Goal: Task Accomplishment & Management: Manage account settings

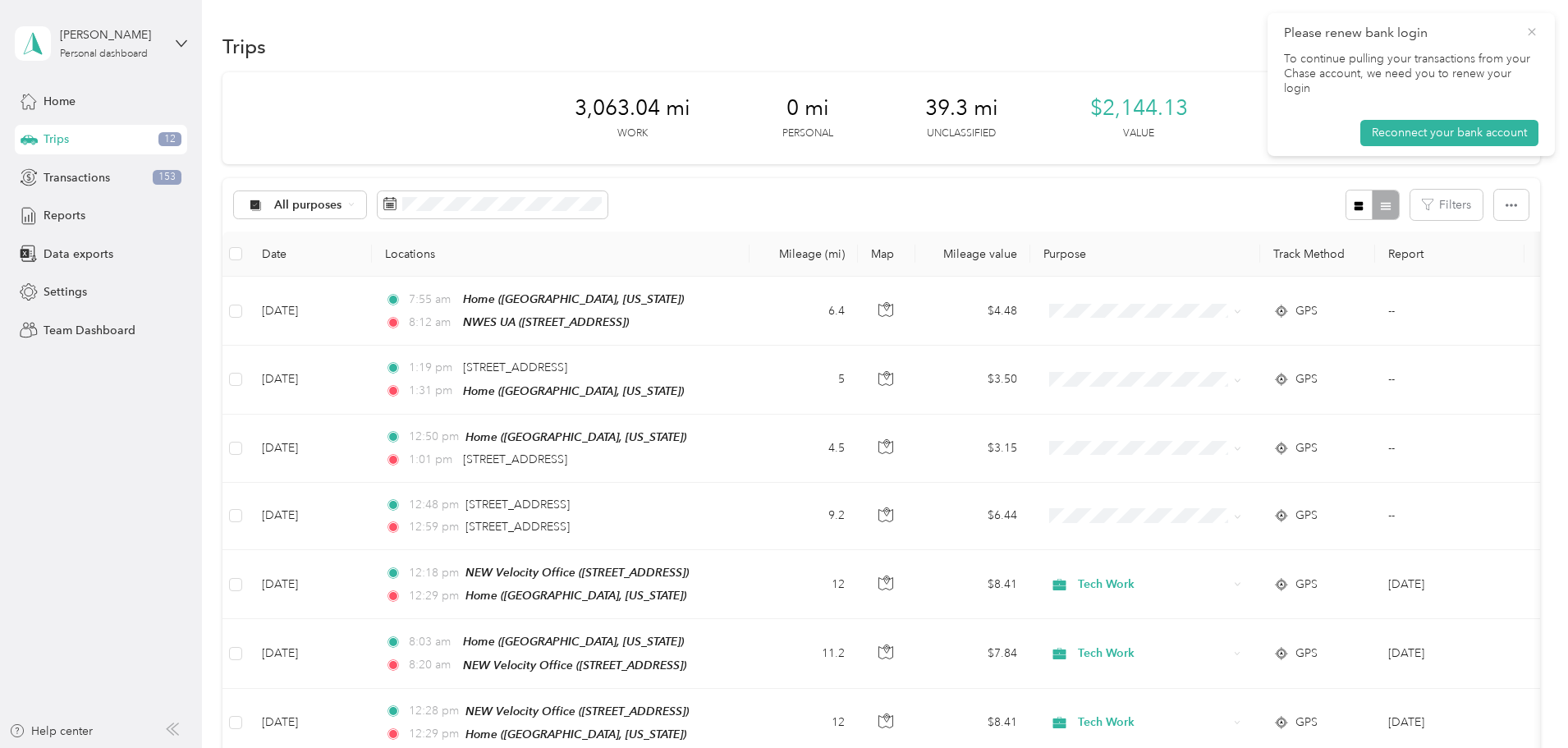
click at [1538, 30] on icon at bounding box center [1532, 32] width 13 height 15
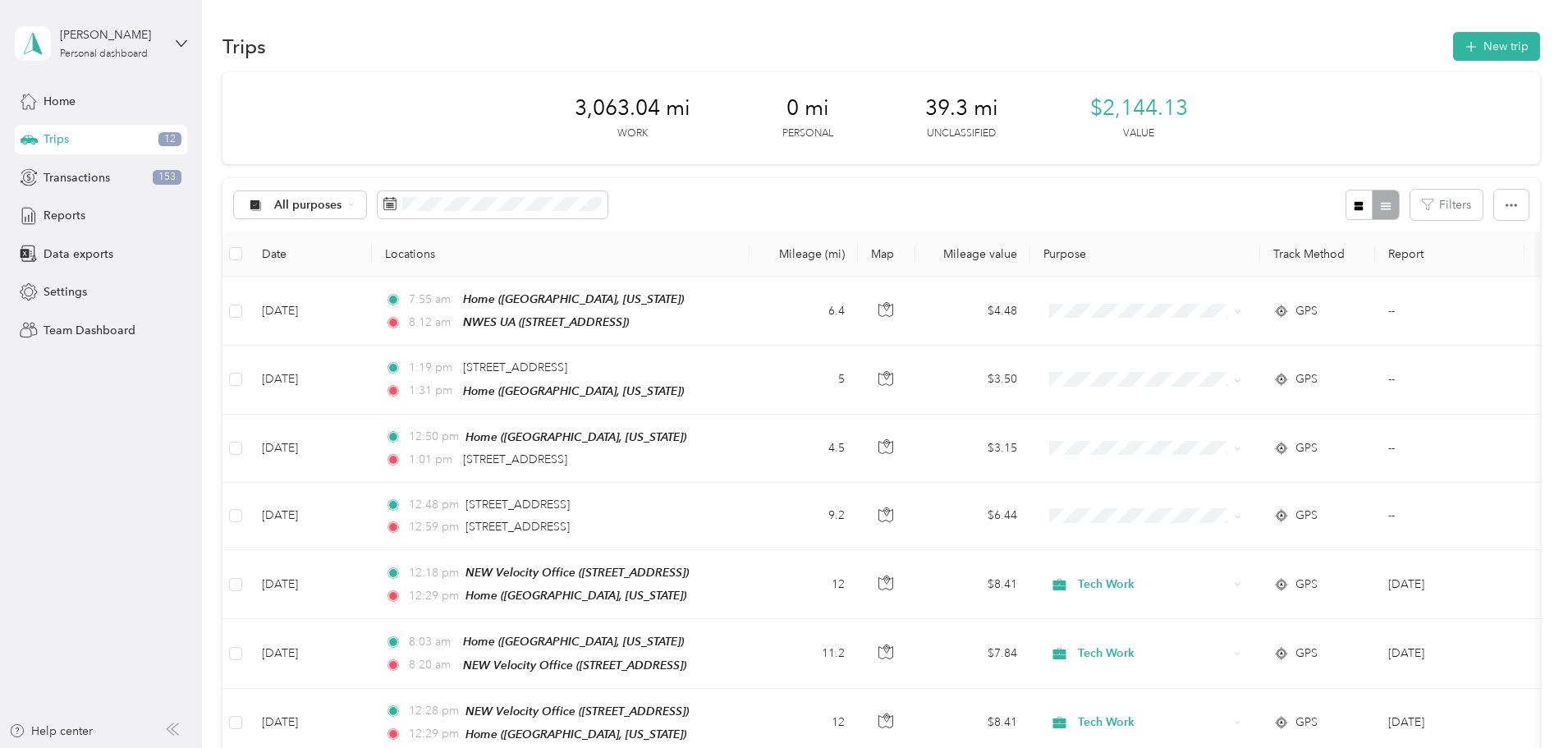
click at [108, 40] on div "[PERSON_NAME]" at bounding box center [111, 35] width 103 height 17
click at [196, 494] on aside "Kyle Tolliver Personal dashboard Home Trips 12 Transactions 153 Reports Data ex…" at bounding box center [101, 374] width 202 height 748
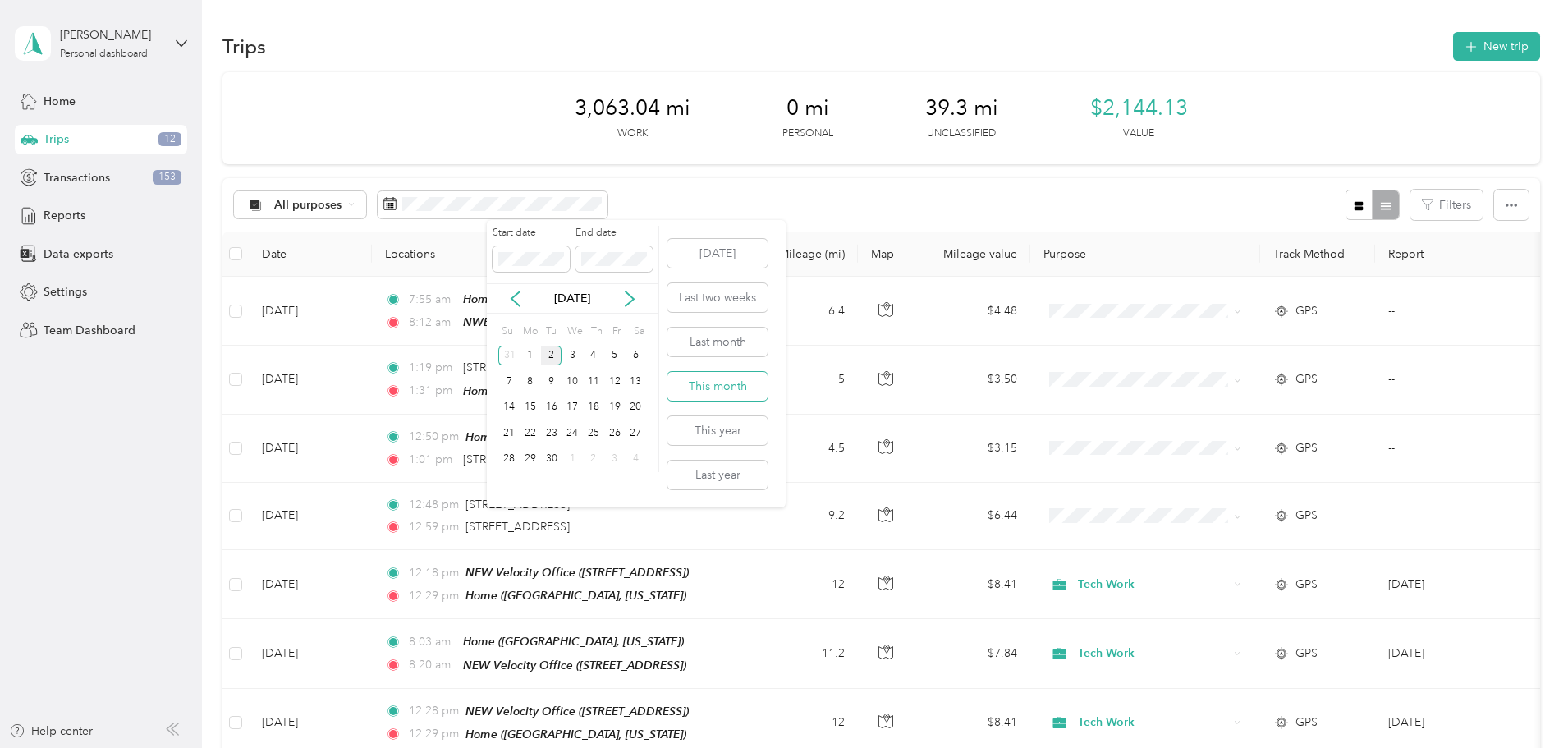
click at [738, 385] on button "This month" at bounding box center [718, 387] width 100 height 29
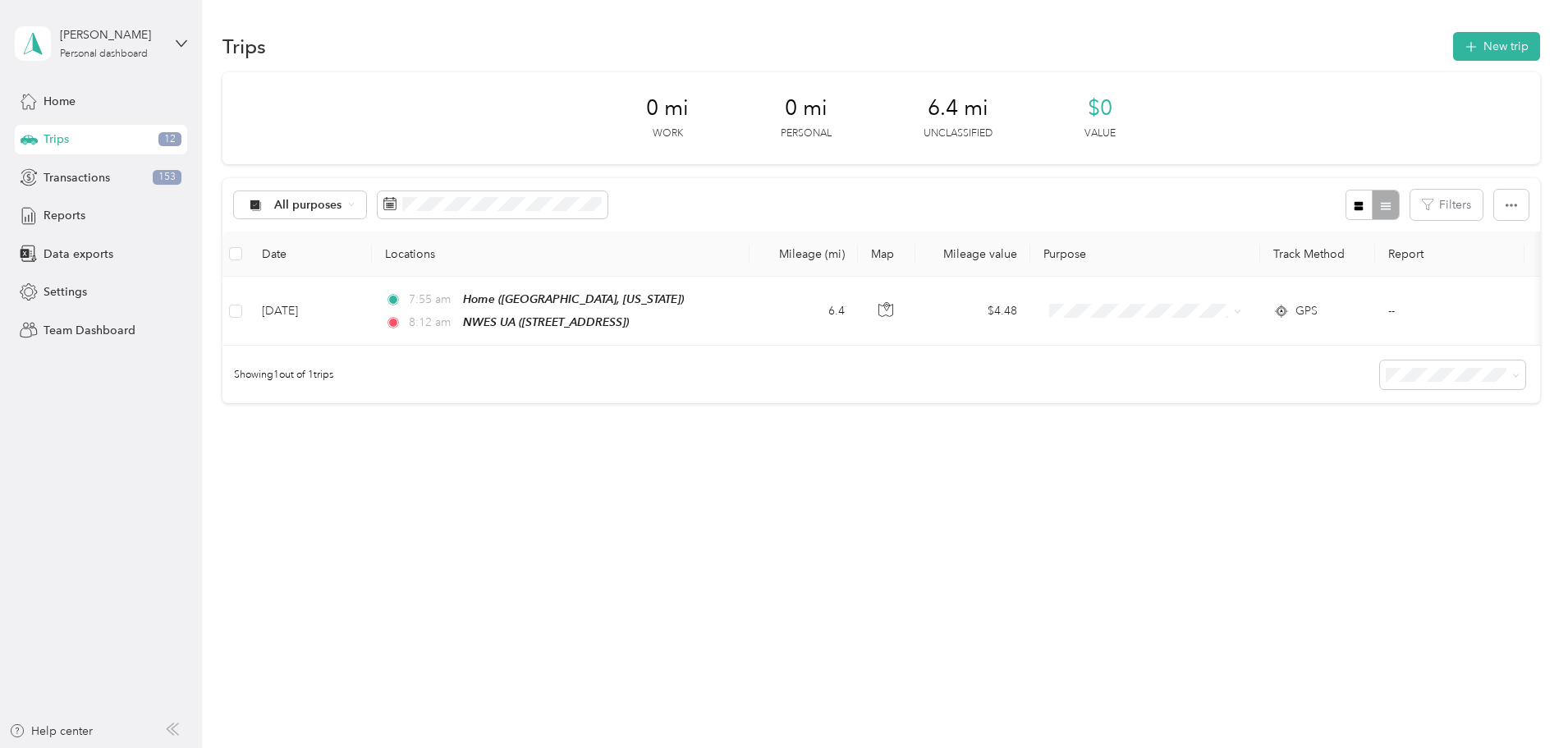
click at [643, 187] on div "All purposes Filters" at bounding box center [881, 205] width 1318 height 54
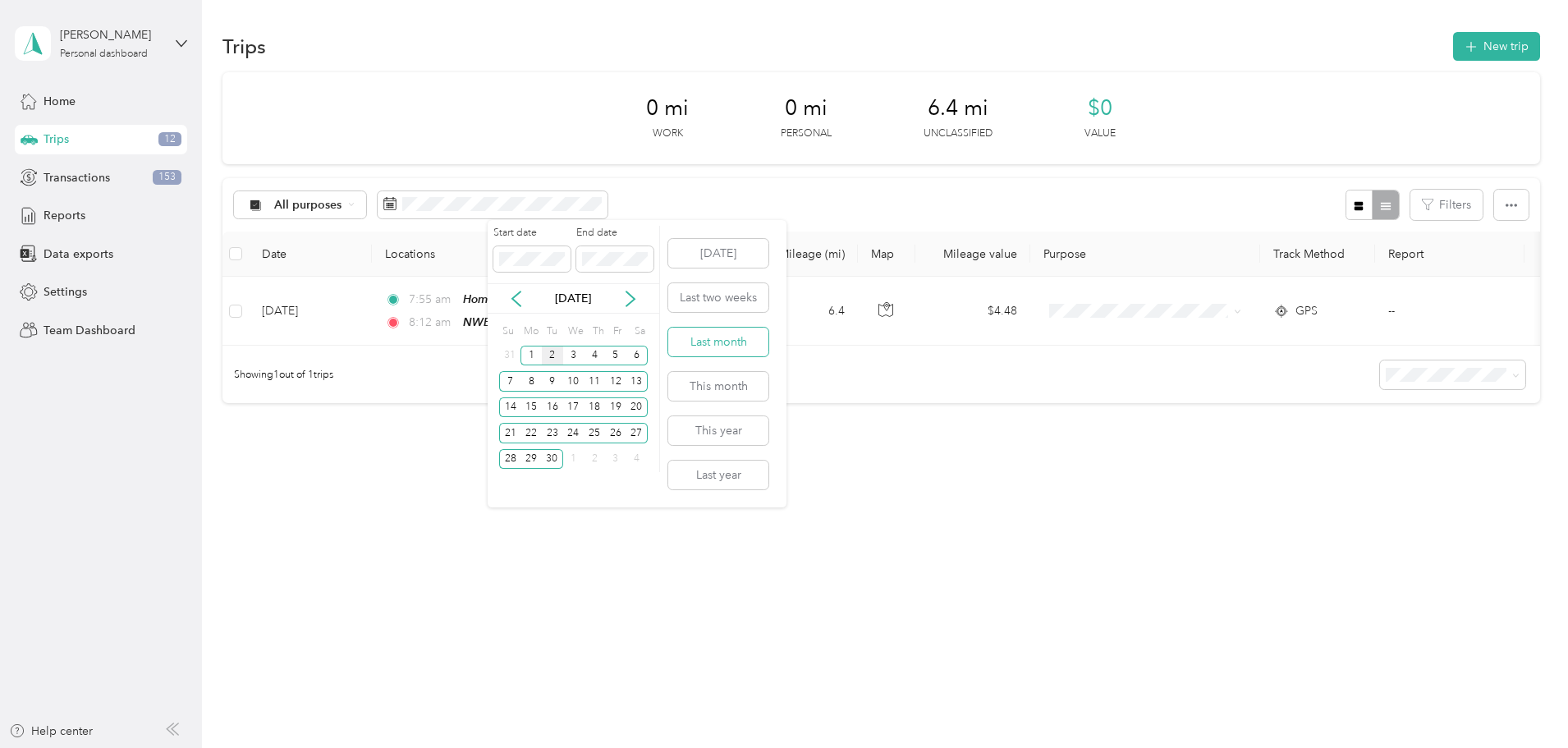
click at [730, 343] on button "Last month" at bounding box center [719, 342] width 100 height 29
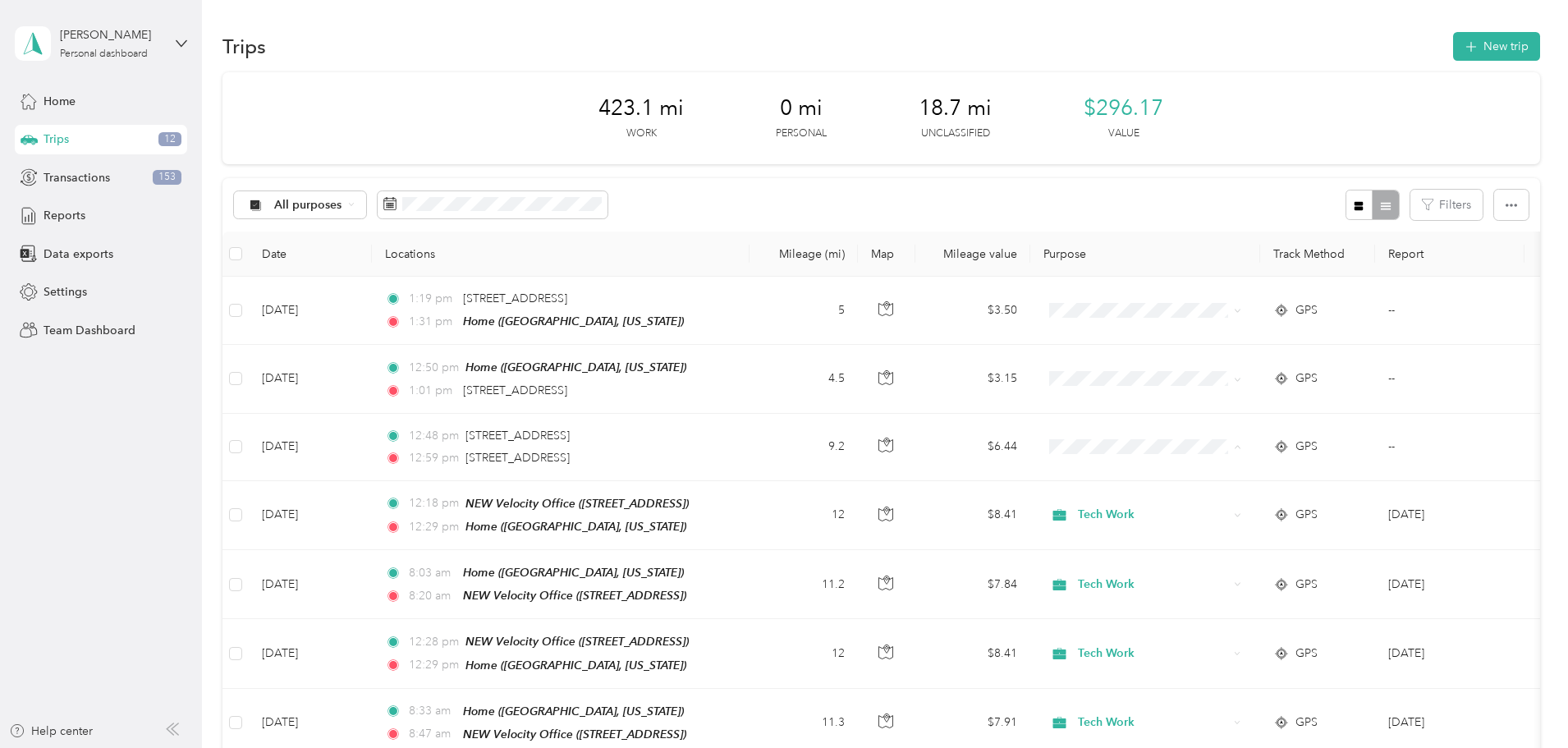
drag, startPoint x: 1541, startPoint y: 379, endPoint x: 1551, endPoint y: 407, distance: 29.7
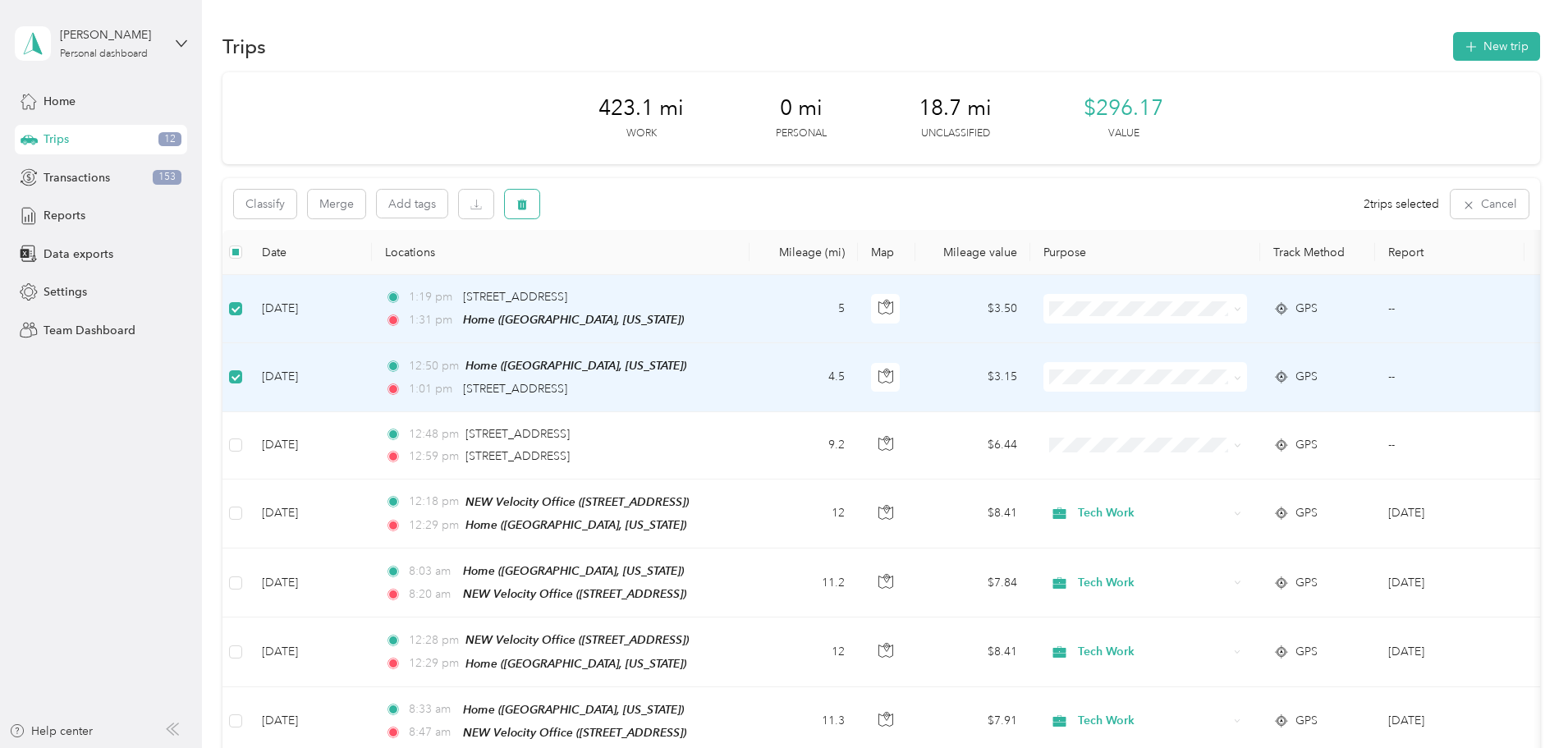
click at [539, 200] on button "button" at bounding box center [522, 205] width 35 height 29
click at [757, 268] on div "Click to name as a Favorite Place" at bounding box center [701, 261] width 191 height 40
click at [748, 277] on button "Yes" at bounding box center [754, 272] width 32 height 26
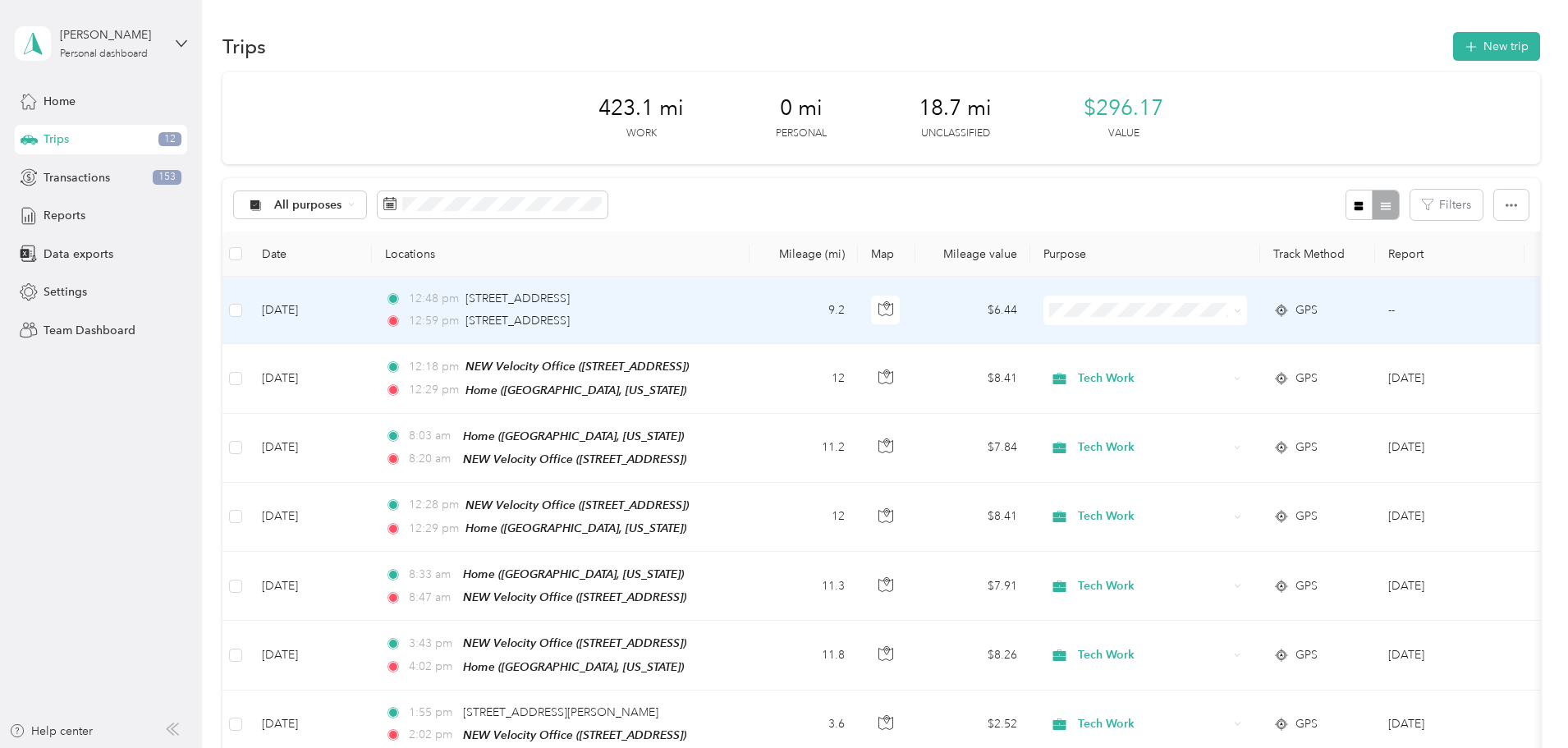
click at [858, 300] on td "9.2" at bounding box center [803, 310] width 108 height 67
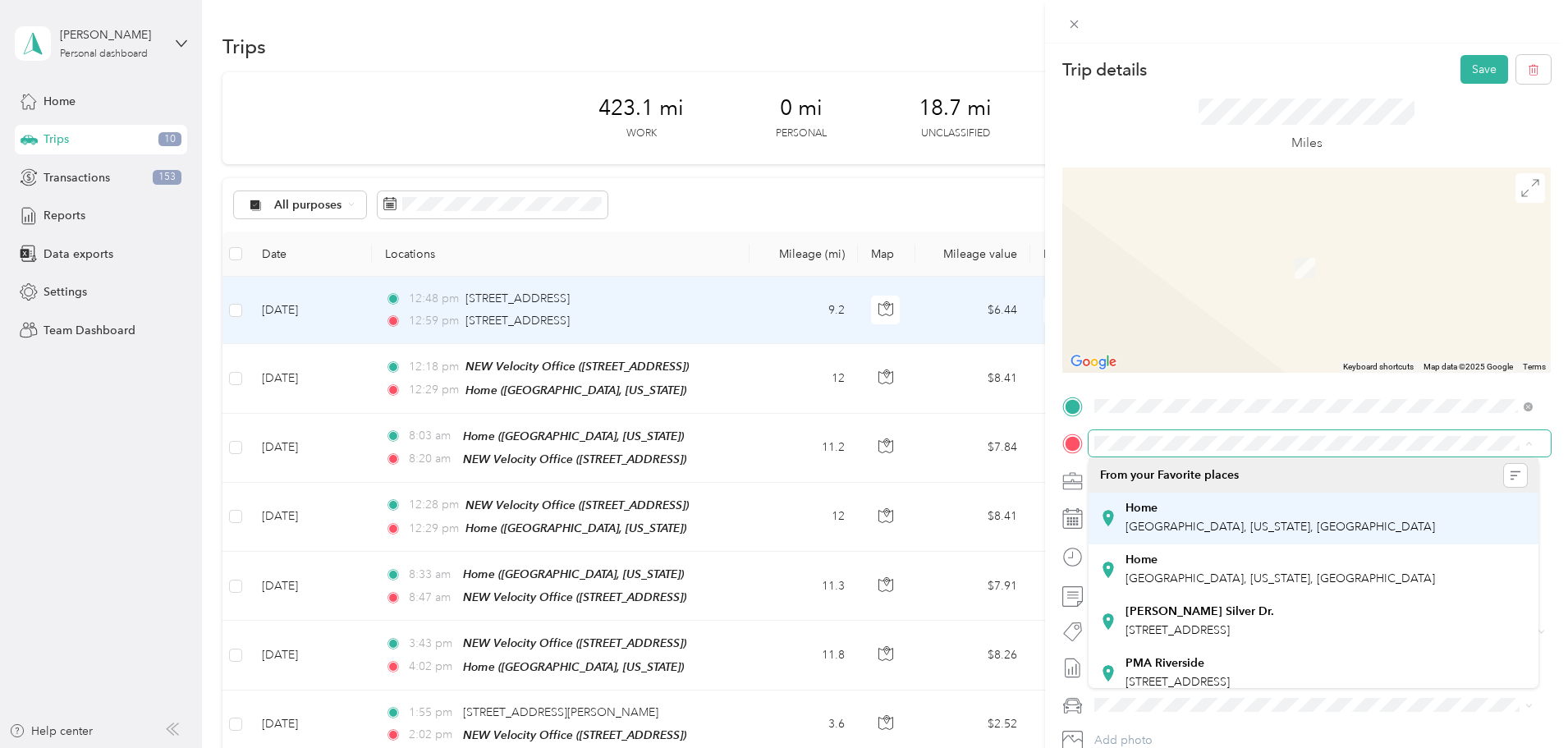
click at [1155, 527] on span "East Brighton Road, 43224, Columbus, Ohio, United States" at bounding box center [1281, 526] width 309 height 14
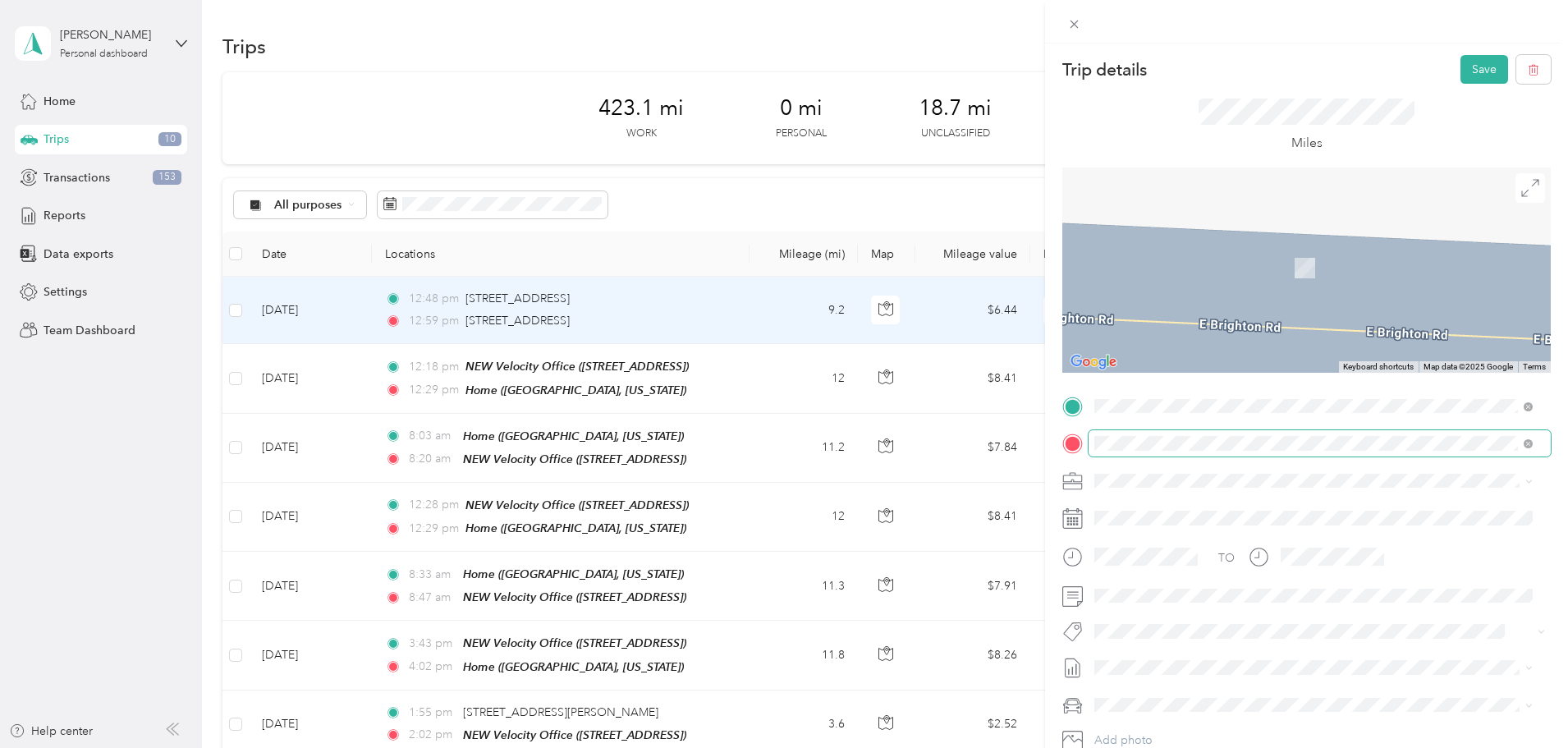
click at [1260, 491] on span "570 North State Street, 43082, Westerville, Ohio, United States" at bounding box center [1208, 495] width 165 height 14
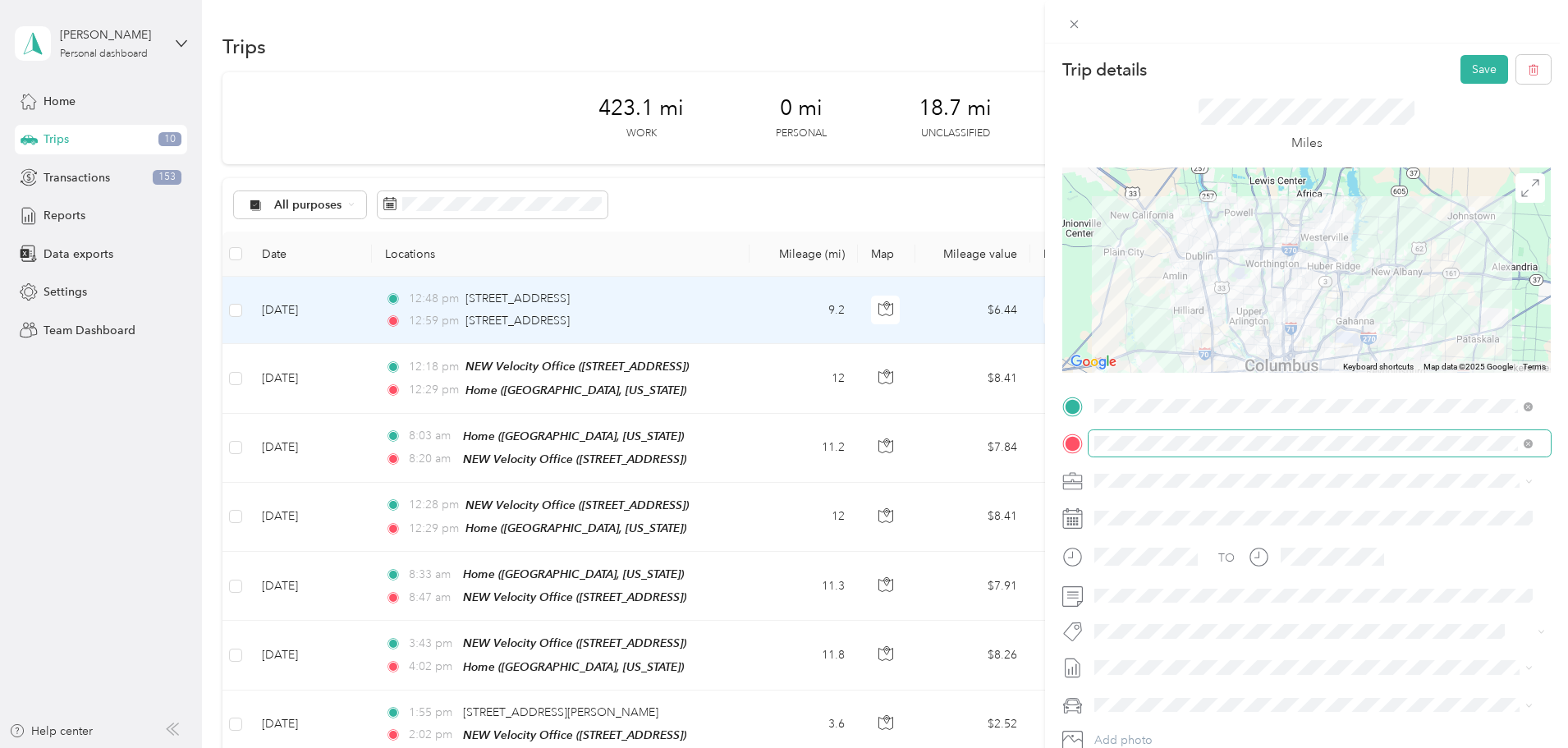
click at [1161, 471] on span at bounding box center [1320, 481] width 462 height 26
click at [1157, 519] on ol "Tech Work Personal" at bounding box center [1313, 523] width 450 height 57
click at [1158, 511] on li "Tech Work" at bounding box center [1313, 510] width 450 height 29
click at [1478, 71] on button "Save" at bounding box center [1484, 69] width 47 height 29
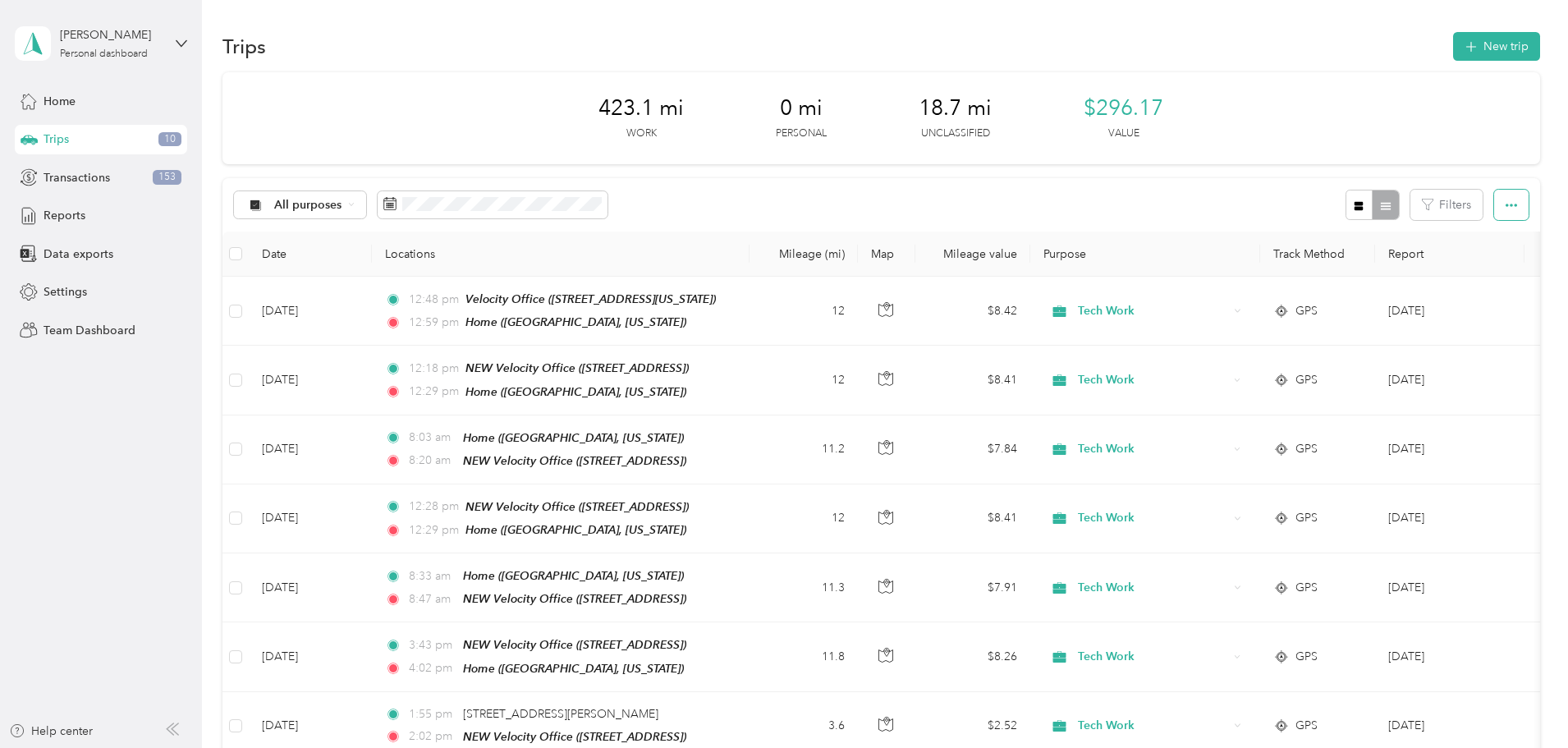
click at [1494, 213] on button "button" at bounding box center [1512, 205] width 35 height 30
click at [182, 551] on aside "Kyle Tolliver Personal dashboard Home Trips 10 Transactions 153 Reports Data ex…" at bounding box center [101, 374] width 202 height 748
click at [96, 229] on div "Reports" at bounding box center [101, 216] width 173 height 30
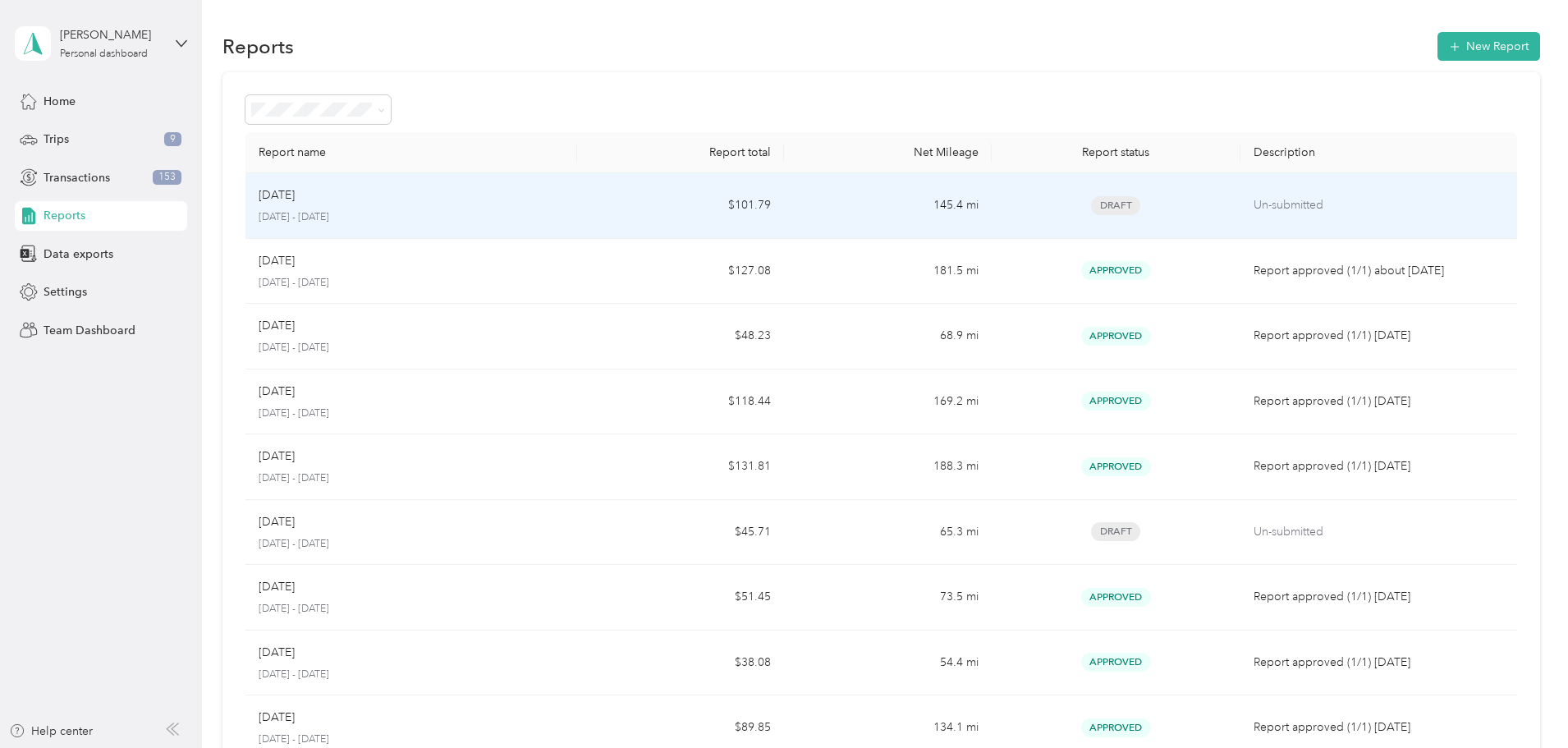
click at [928, 217] on td "145.4 mi" at bounding box center [888, 206] width 207 height 66
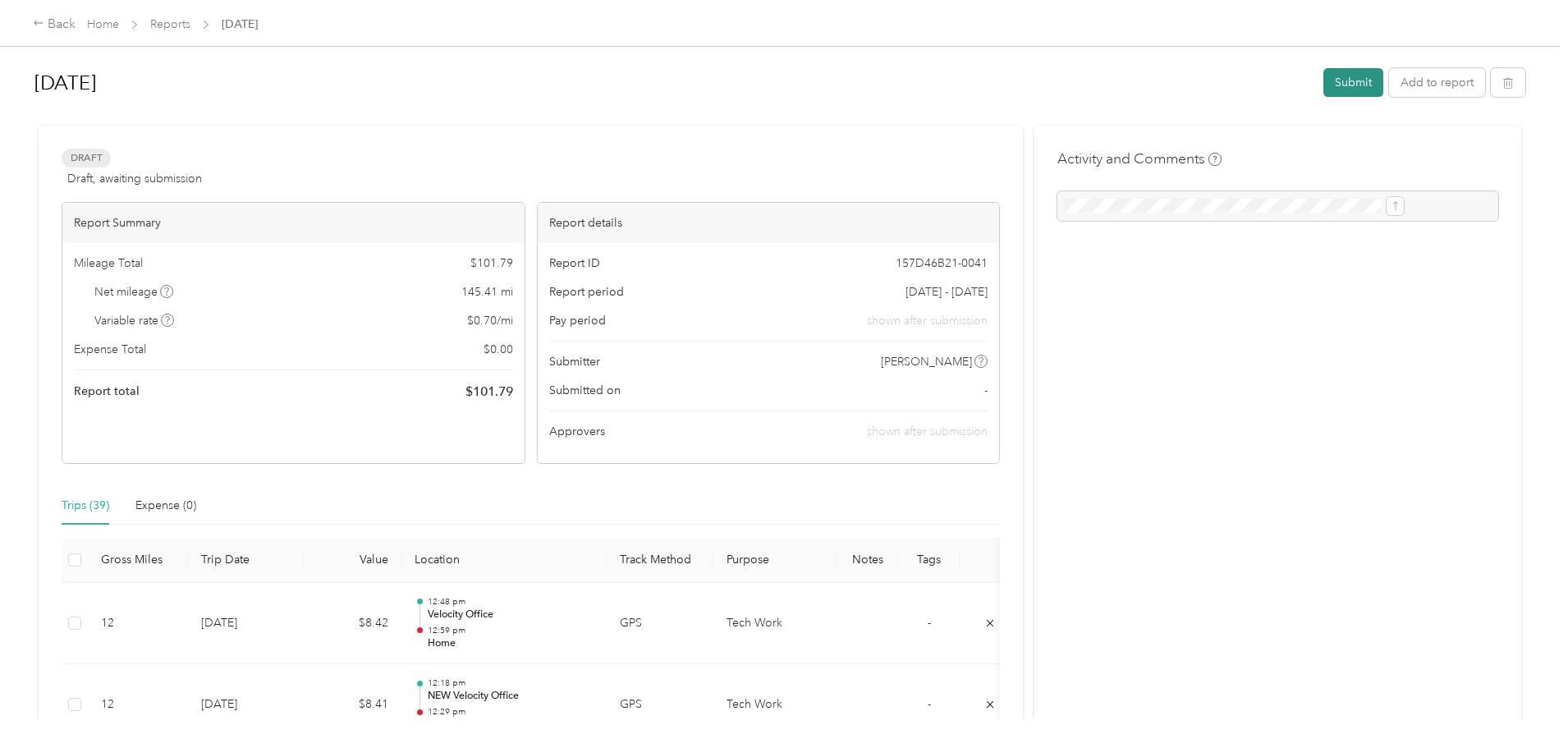
click at [1323, 74] on button "Submit" at bounding box center [1353, 83] width 60 height 29
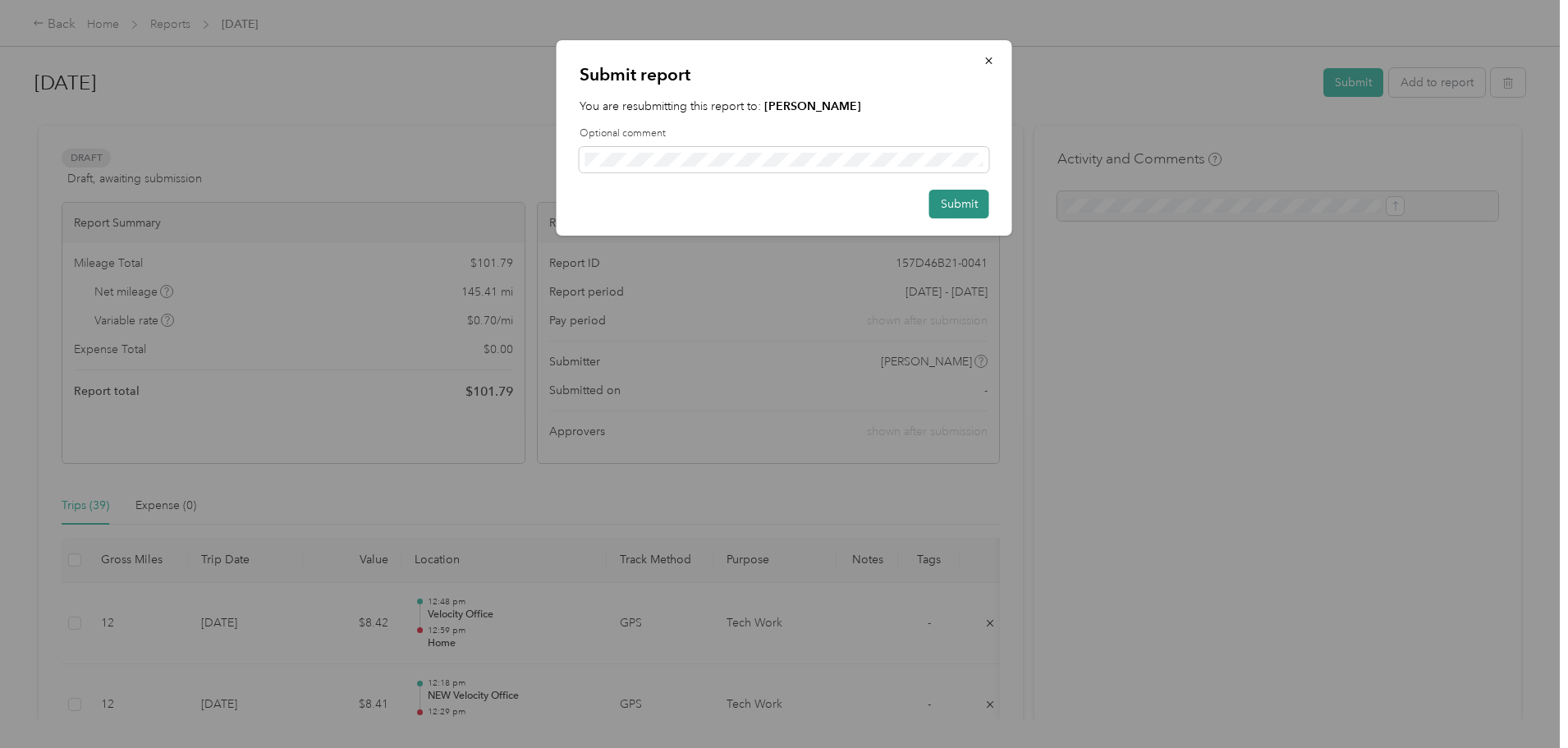
click at [966, 202] on button "Submit" at bounding box center [960, 205] width 60 height 29
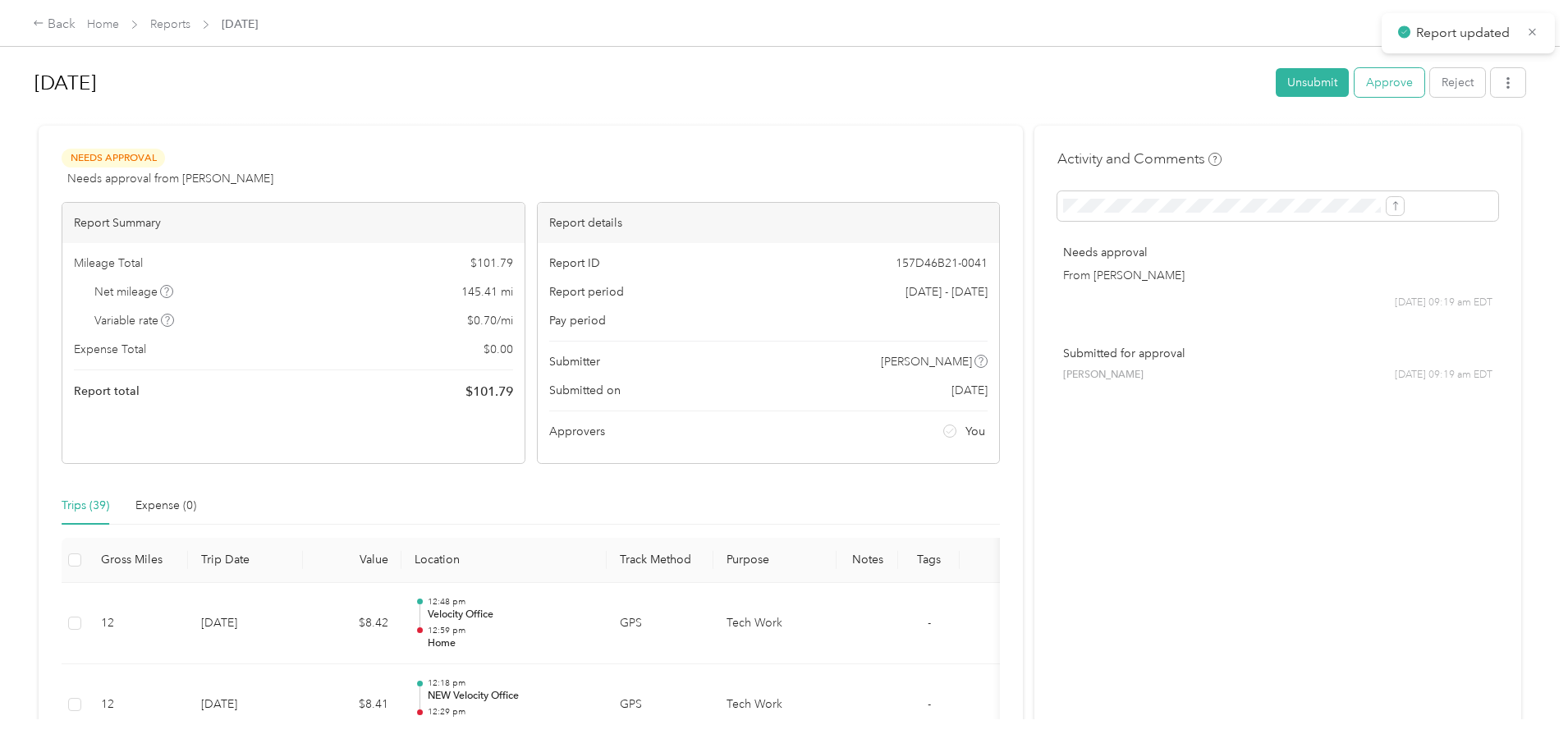
click at [1355, 72] on button "Approve" at bounding box center [1390, 83] width 70 height 29
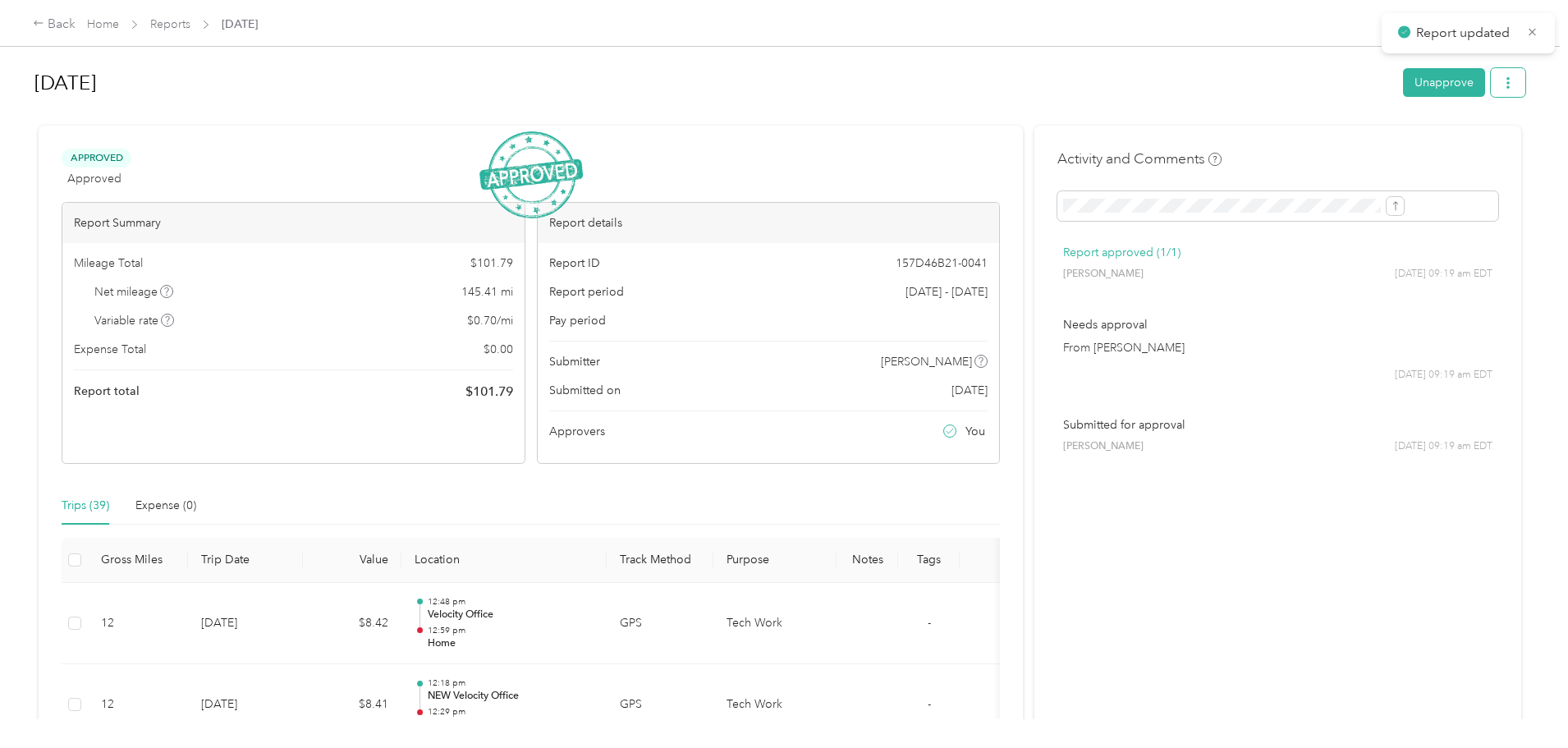
click at [1503, 77] on icon "button" at bounding box center [1508, 83] width 12 height 12
click at [1349, 142] on span "Download" at bounding box center [1327, 143] width 55 height 17
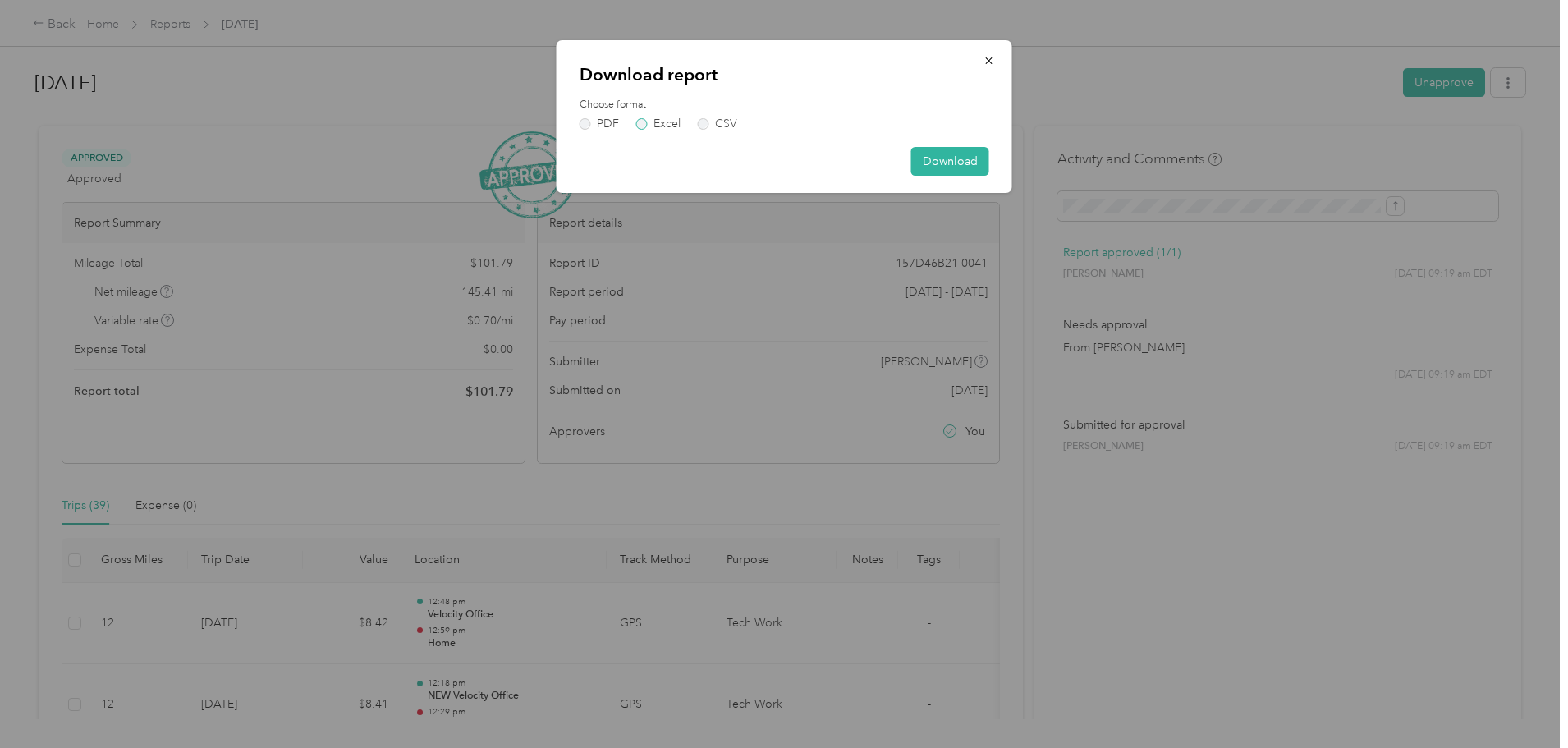
click at [646, 122] on label "Excel" at bounding box center [658, 124] width 45 height 12
click at [953, 154] on button "Download" at bounding box center [950, 162] width 78 height 29
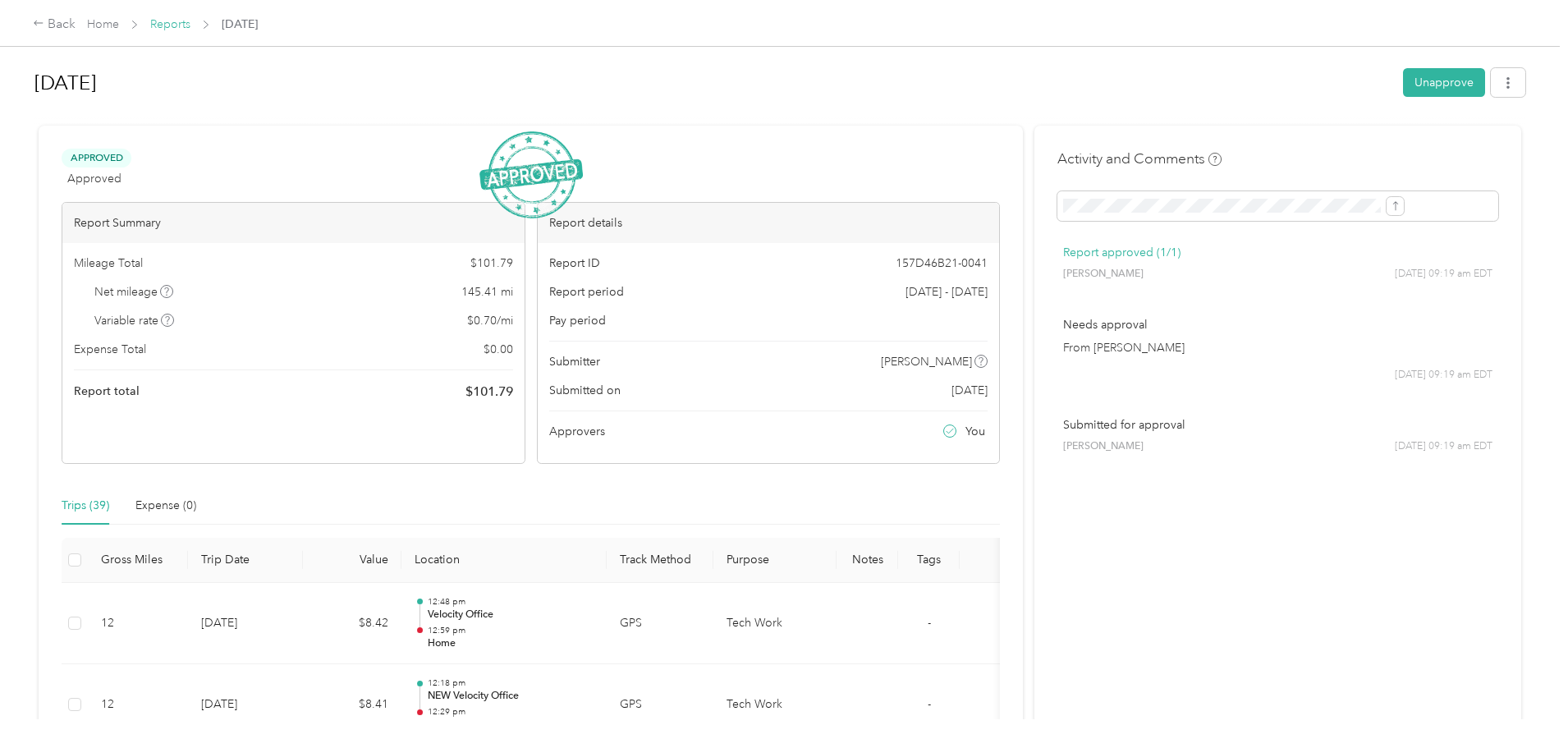
click at [190, 24] on link "Reports" at bounding box center [170, 24] width 40 height 14
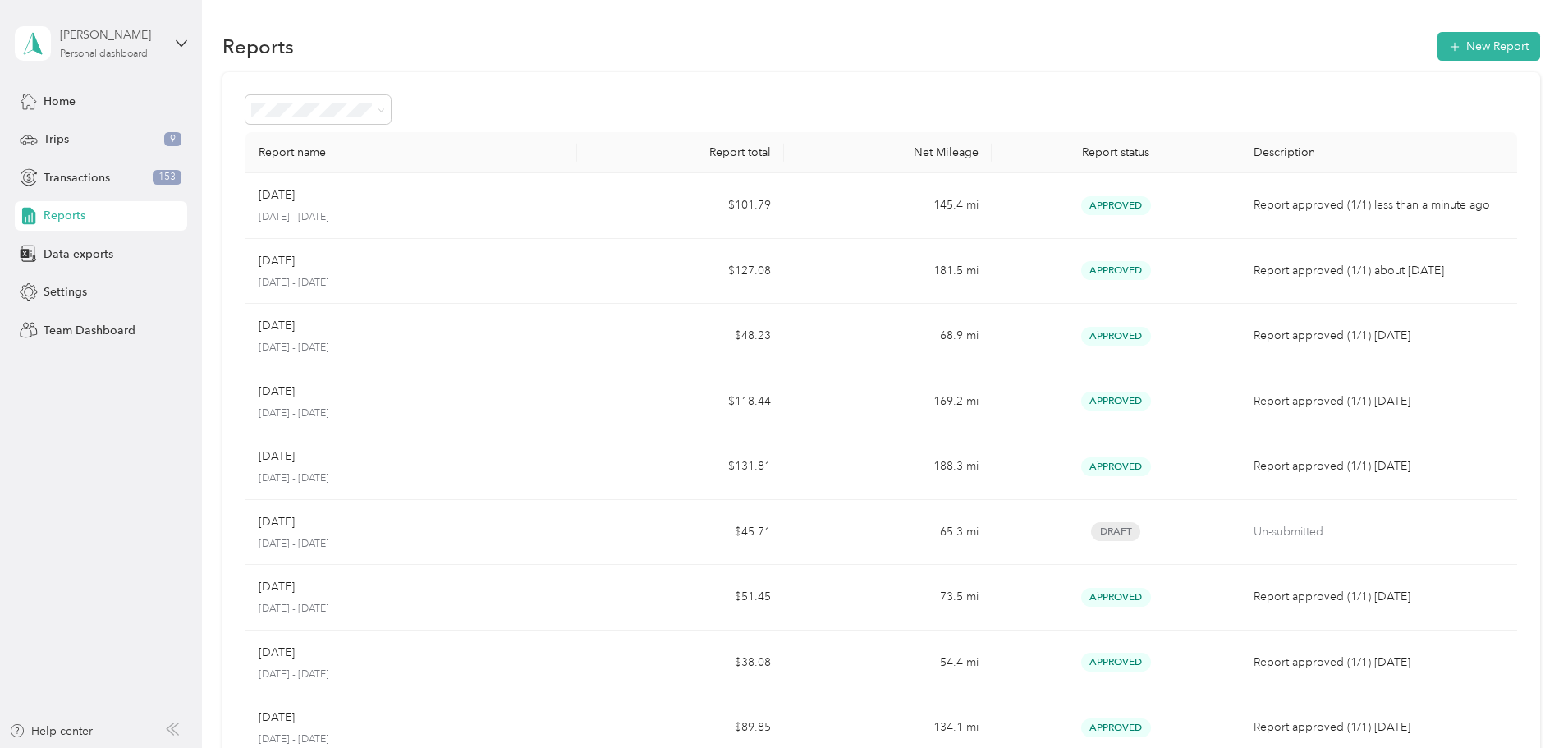
click at [146, 33] on div "[PERSON_NAME]" at bounding box center [111, 35] width 103 height 17
click at [99, 135] on div "Team dashboard" at bounding box center [74, 135] width 88 height 17
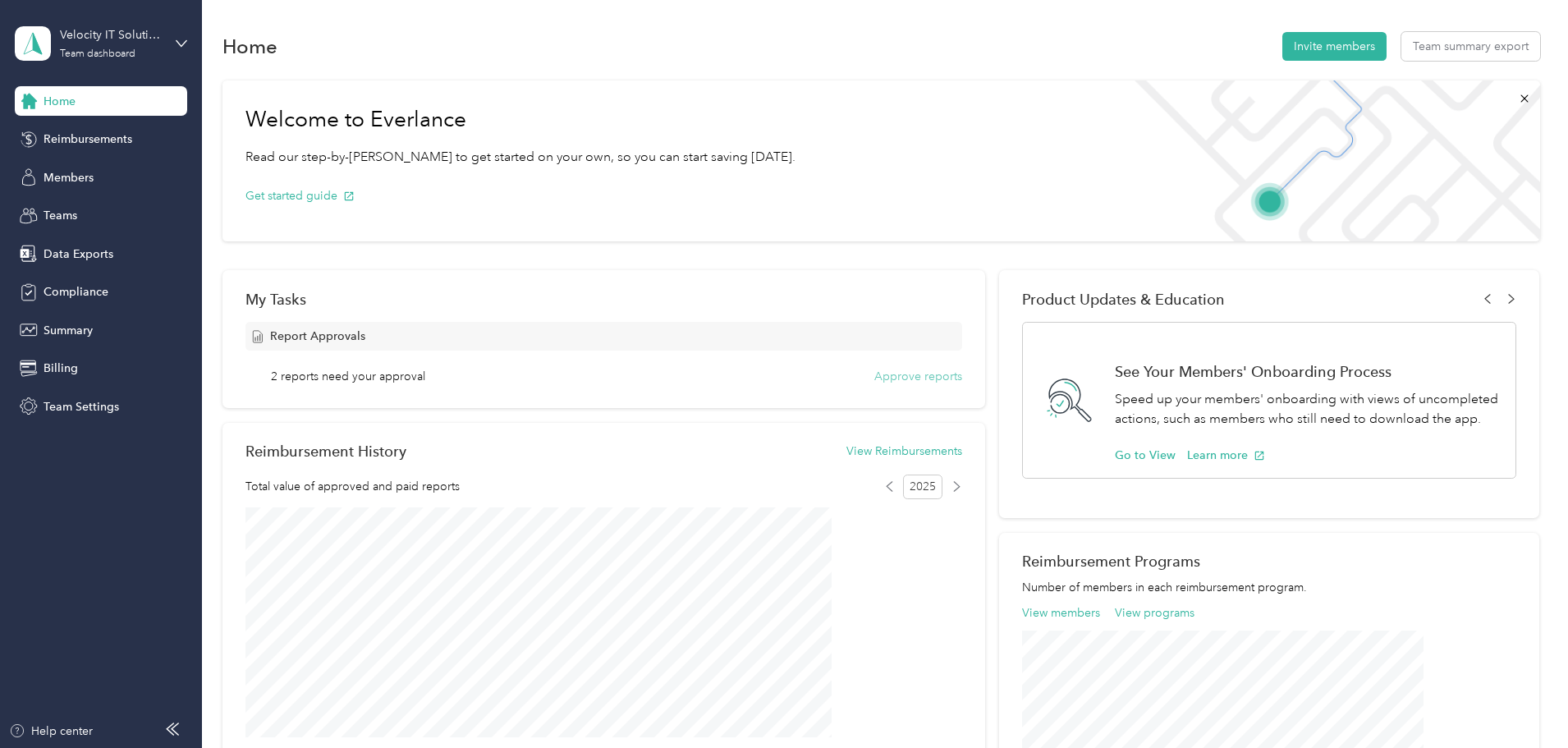
click at [898, 374] on button "Approve reports" at bounding box center [918, 376] width 88 height 17
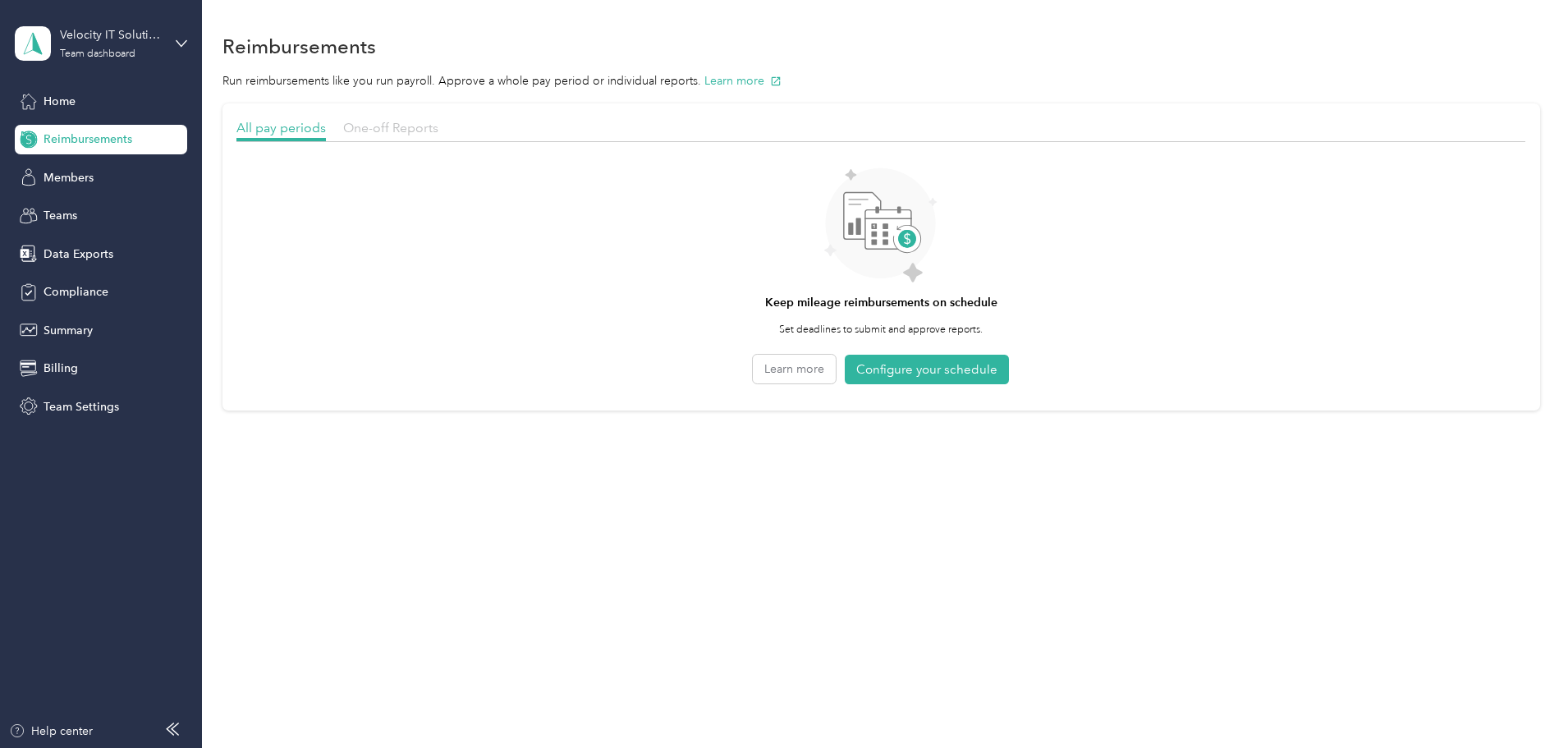
click at [438, 126] on span "One-off Reports" at bounding box center [390, 127] width 95 height 15
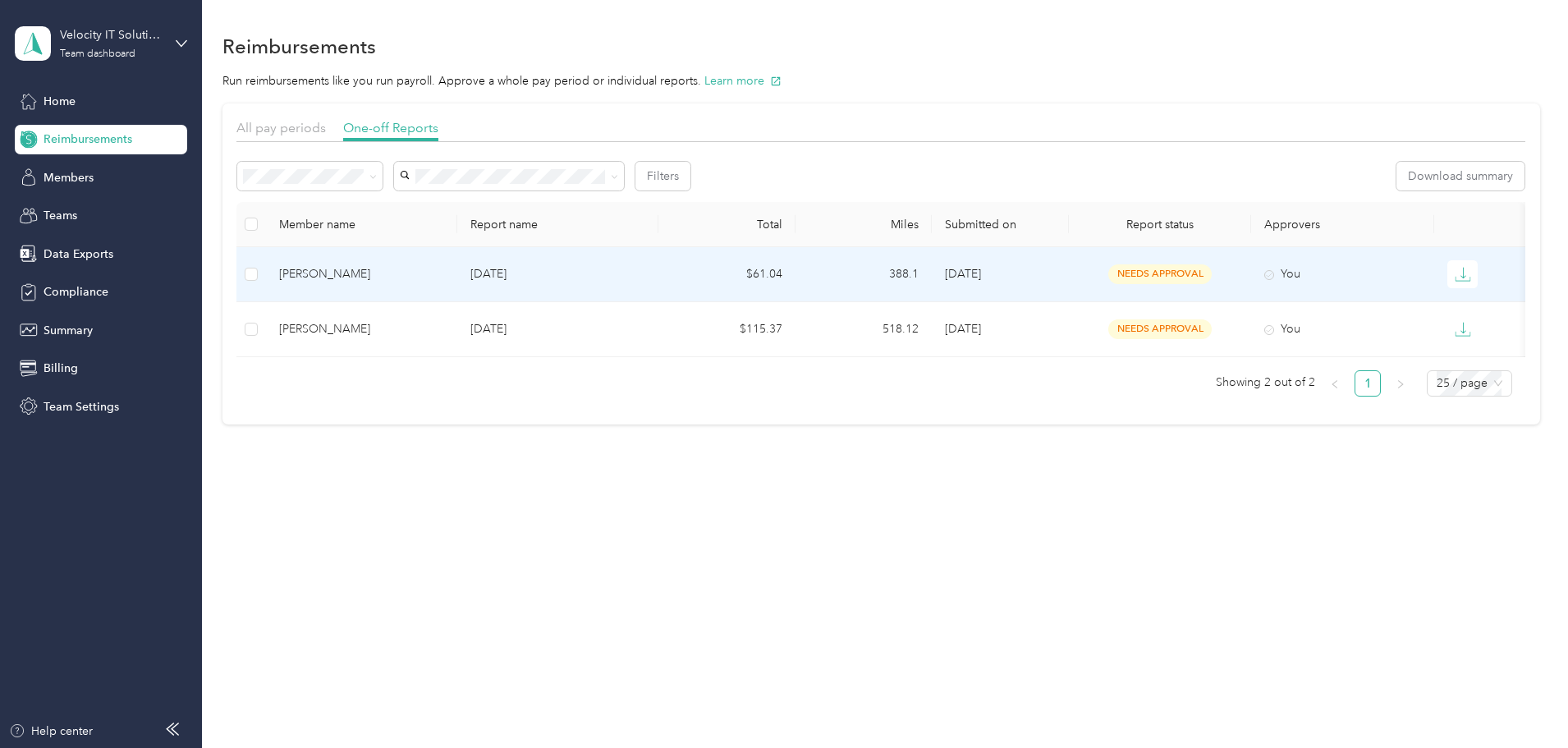
click at [439, 281] on div "[PERSON_NAME]" at bounding box center [361, 275] width 165 height 18
click at [796, 278] on td "$61.04" at bounding box center [727, 275] width 137 height 55
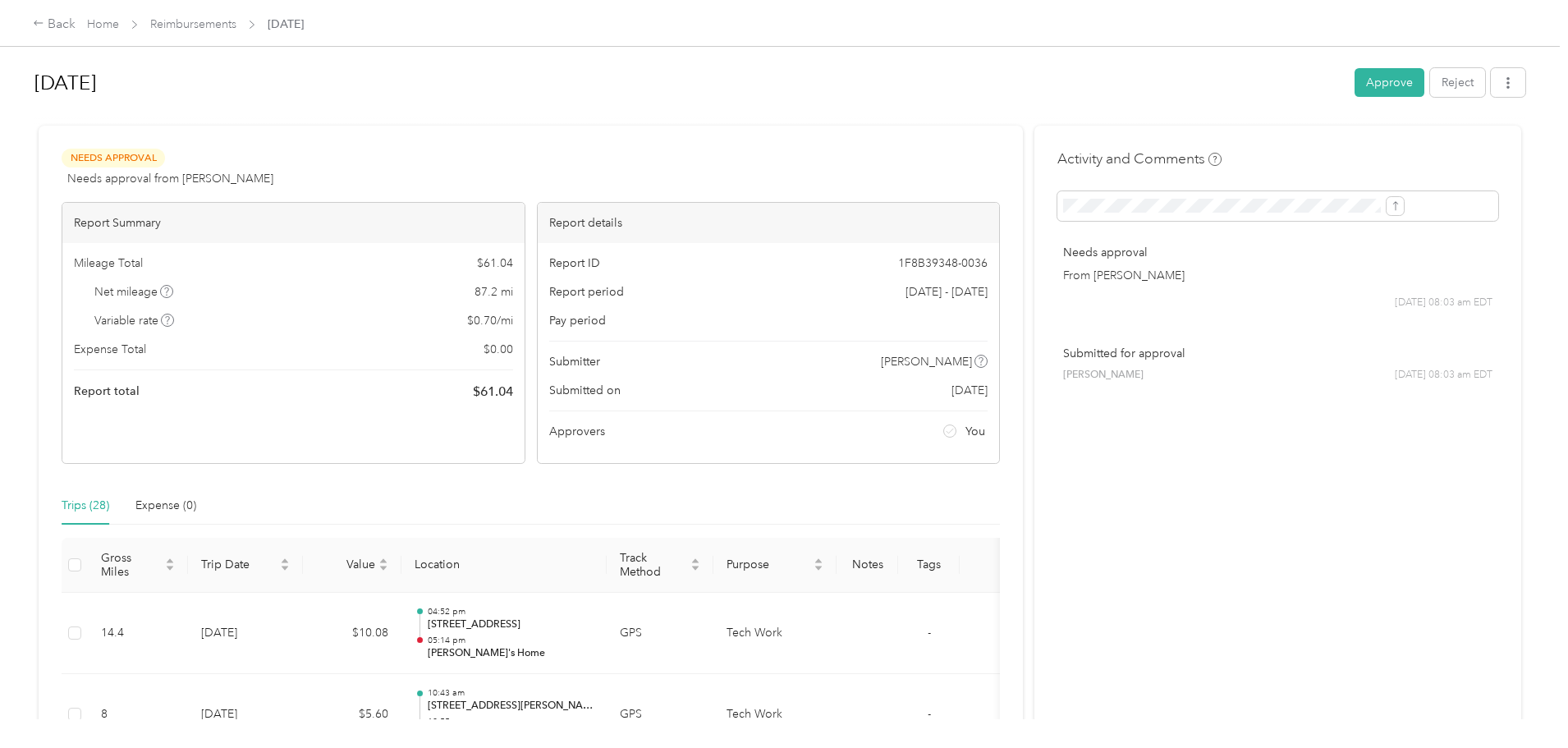
click at [513, 291] on span "87.2 mi" at bounding box center [494, 291] width 38 height 17
click at [513, 393] on span "$ 61.04" at bounding box center [493, 392] width 40 height 20
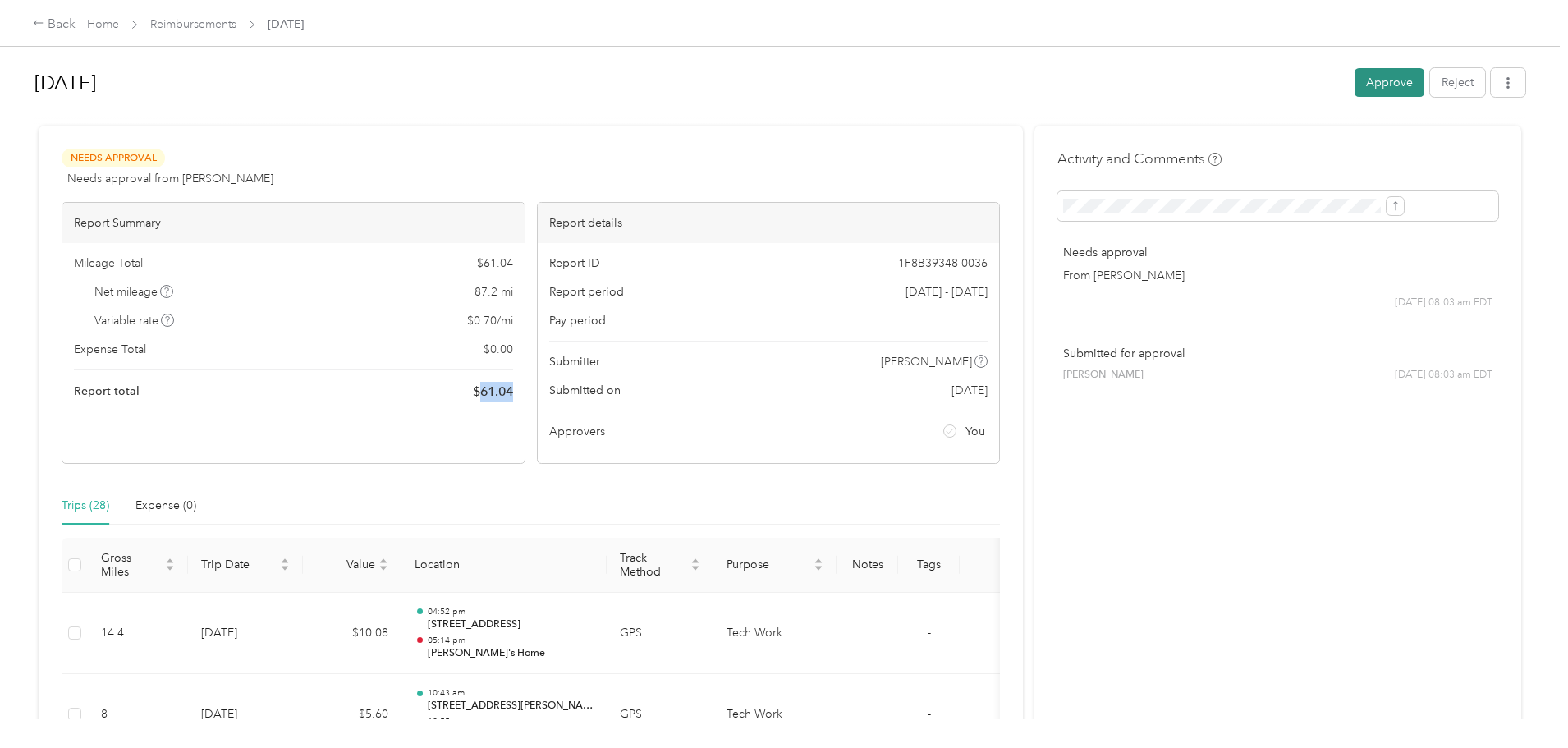
click at [1355, 80] on button "Approve" at bounding box center [1390, 83] width 70 height 29
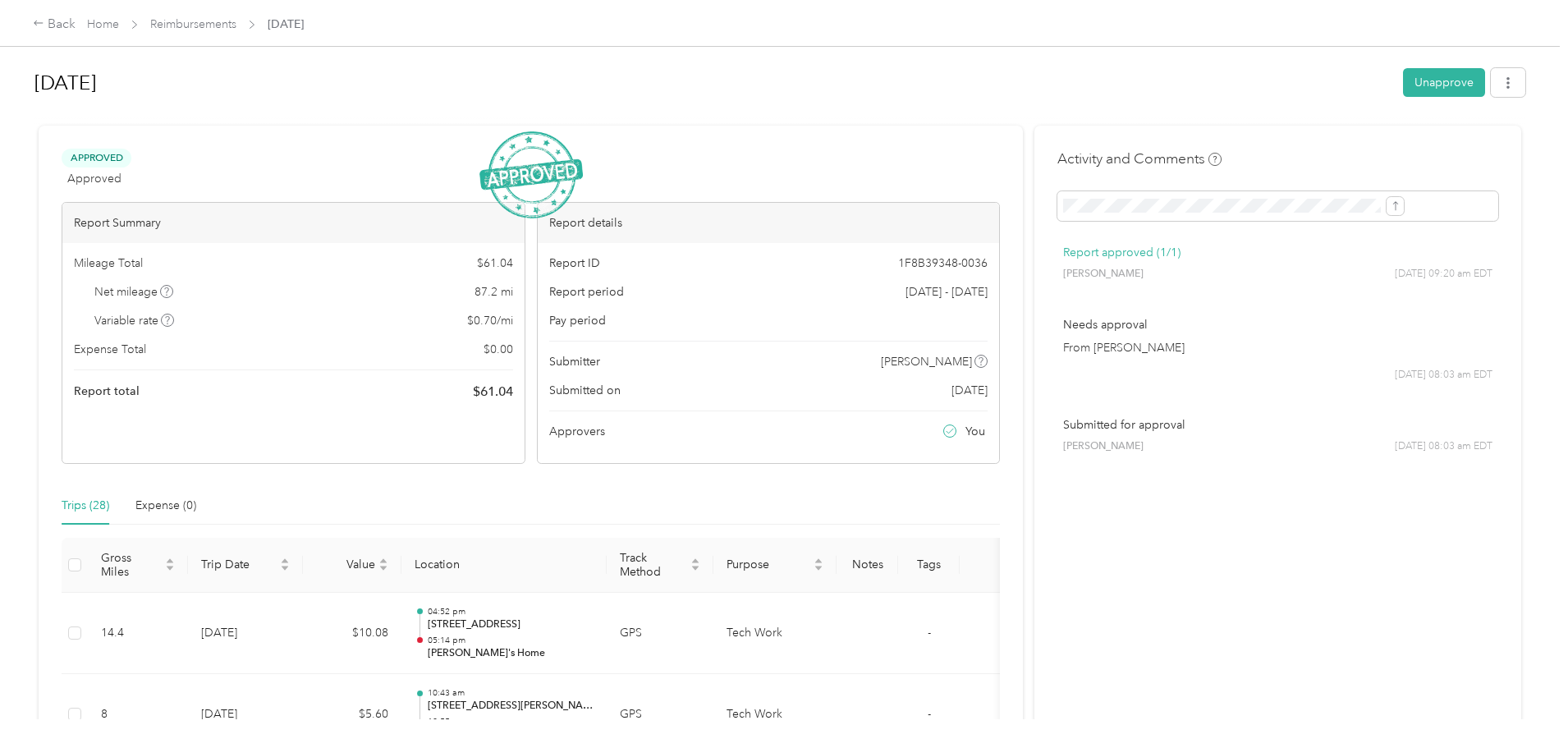
click at [771, 83] on h1 "[DATE]" at bounding box center [713, 83] width 1357 height 39
click at [1491, 88] on button "button" at bounding box center [1508, 83] width 35 height 29
click at [1367, 152] on li "Download" at bounding box center [1332, 144] width 121 height 29
click at [1315, 142] on span "Download" at bounding box center [1327, 143] width 55 height 17
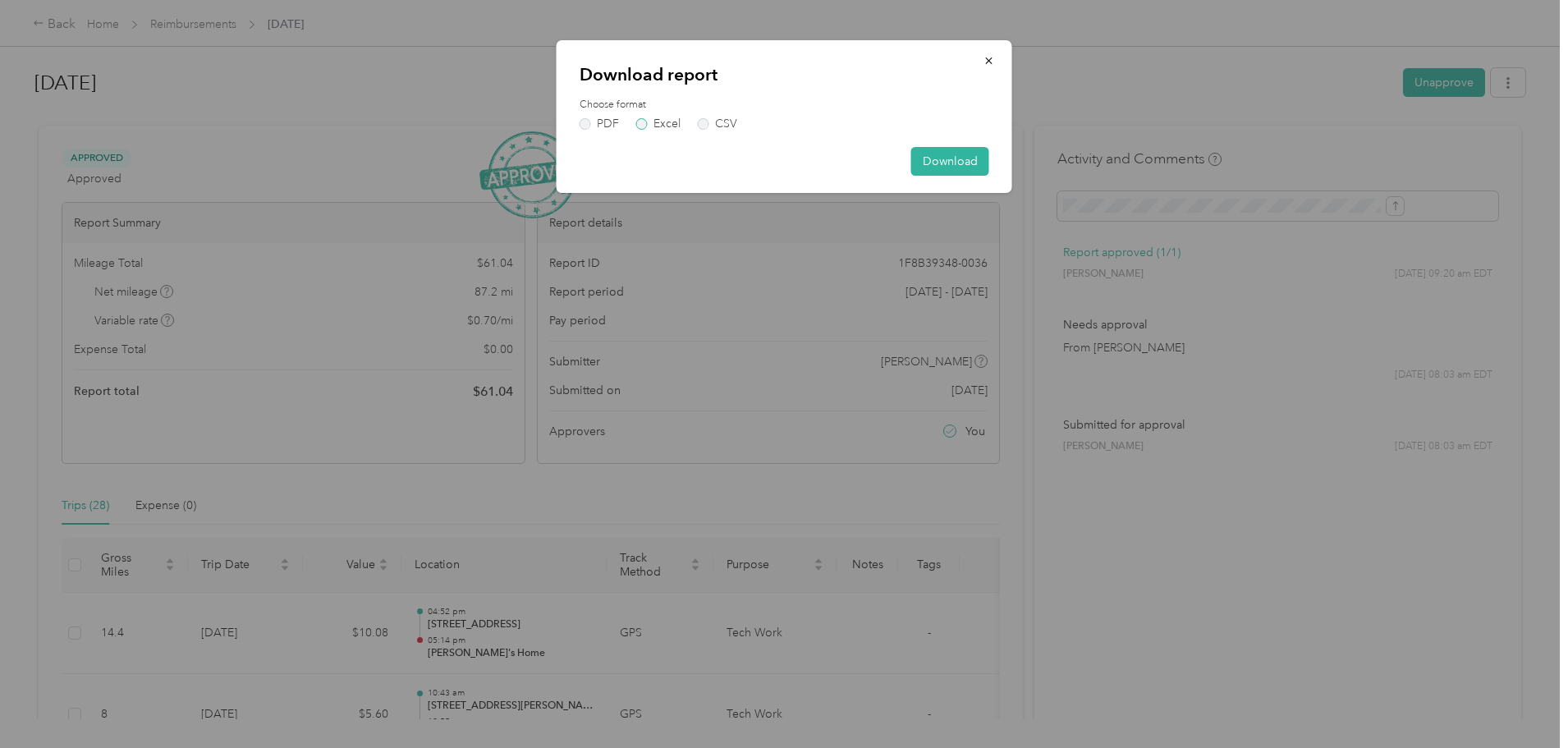
click at [652, 123] on label "Excel" at bounding box center [658, 124] width 45 height 12
click at [960, 157] on button "Download" at bounding box center [950, 162] width 78 height 29
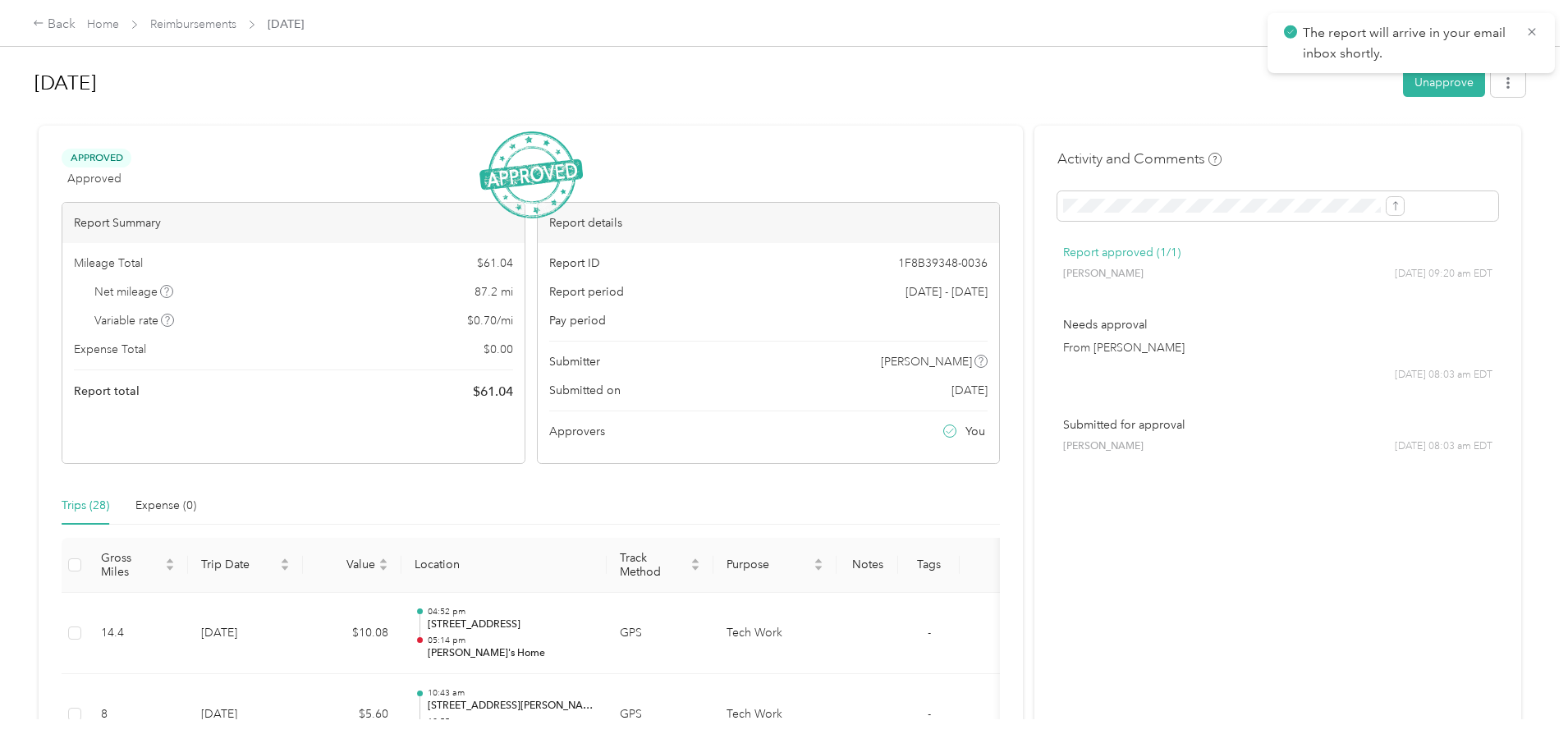
click at [696, 124] on div at bounding box center [779, 118] width 1491 height 17
click at [119, 27] on link "Home" at bounding box center [103, 24] width 32 height 14
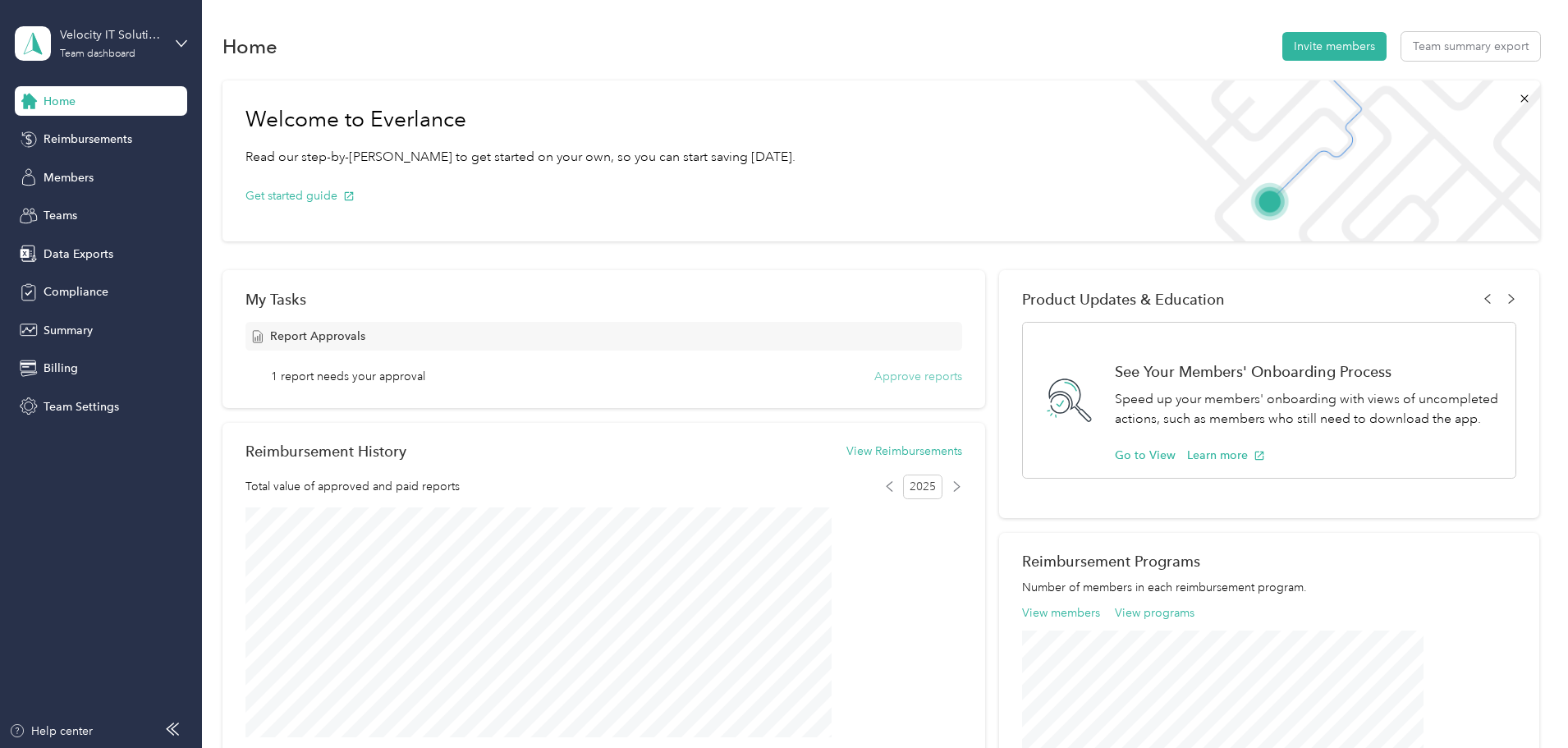
click at [924, 373] on button "Approve reports" at bounding box center [918, 376] width 88 height 17
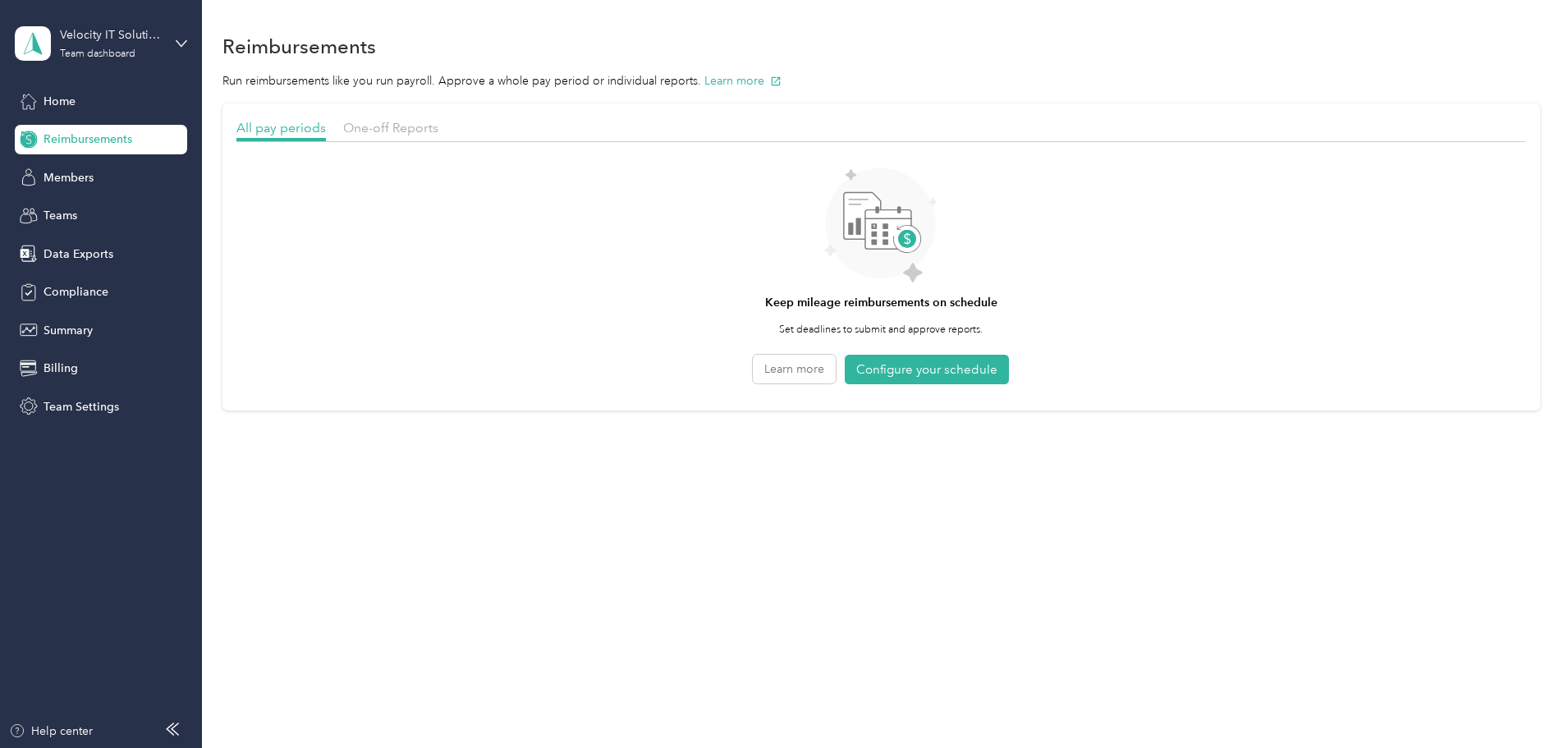
drag, startPoint x: 473, startPoint y: 129, endPoint x: 477, endPoint y: 146, distance: 17.5
click at [438, 130] on span "One-off Reports" at bounding box center [390, 127] width 95 height 15
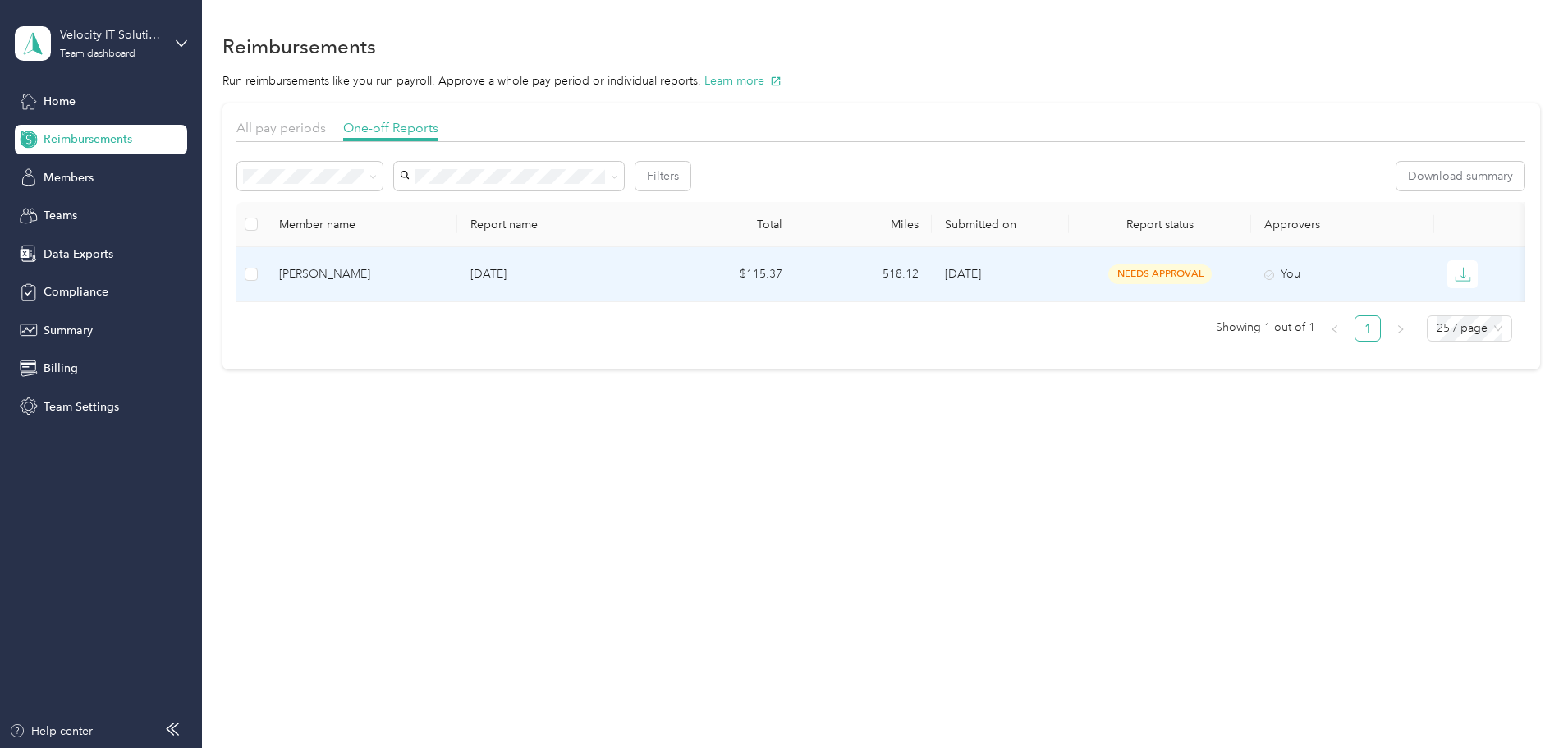
click at [444, 275] on div "Matthew Bowman" at bounding box center [361, 275] width 165 height 18
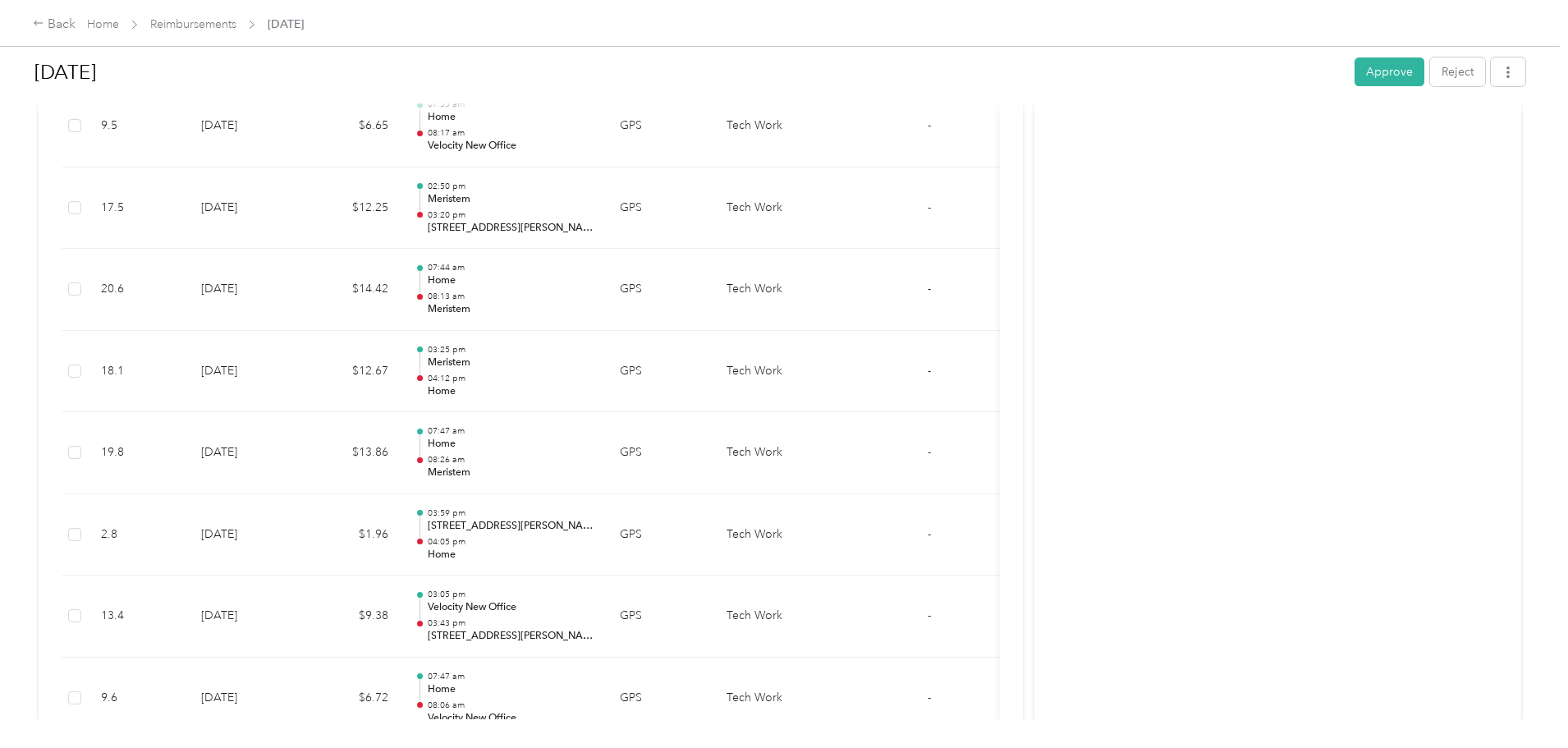
scroll to position [2536, 0]
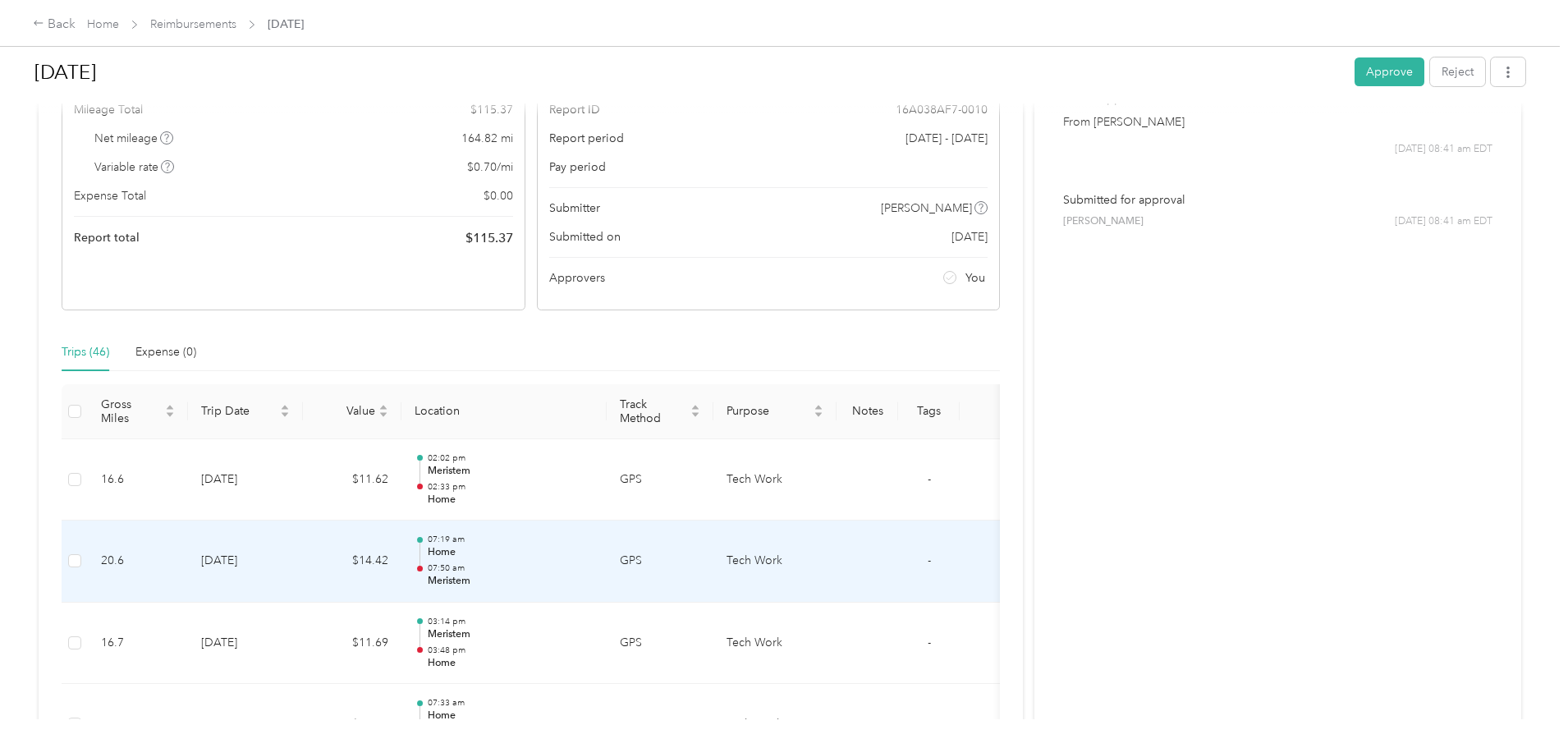
scroll to position [0, 0]
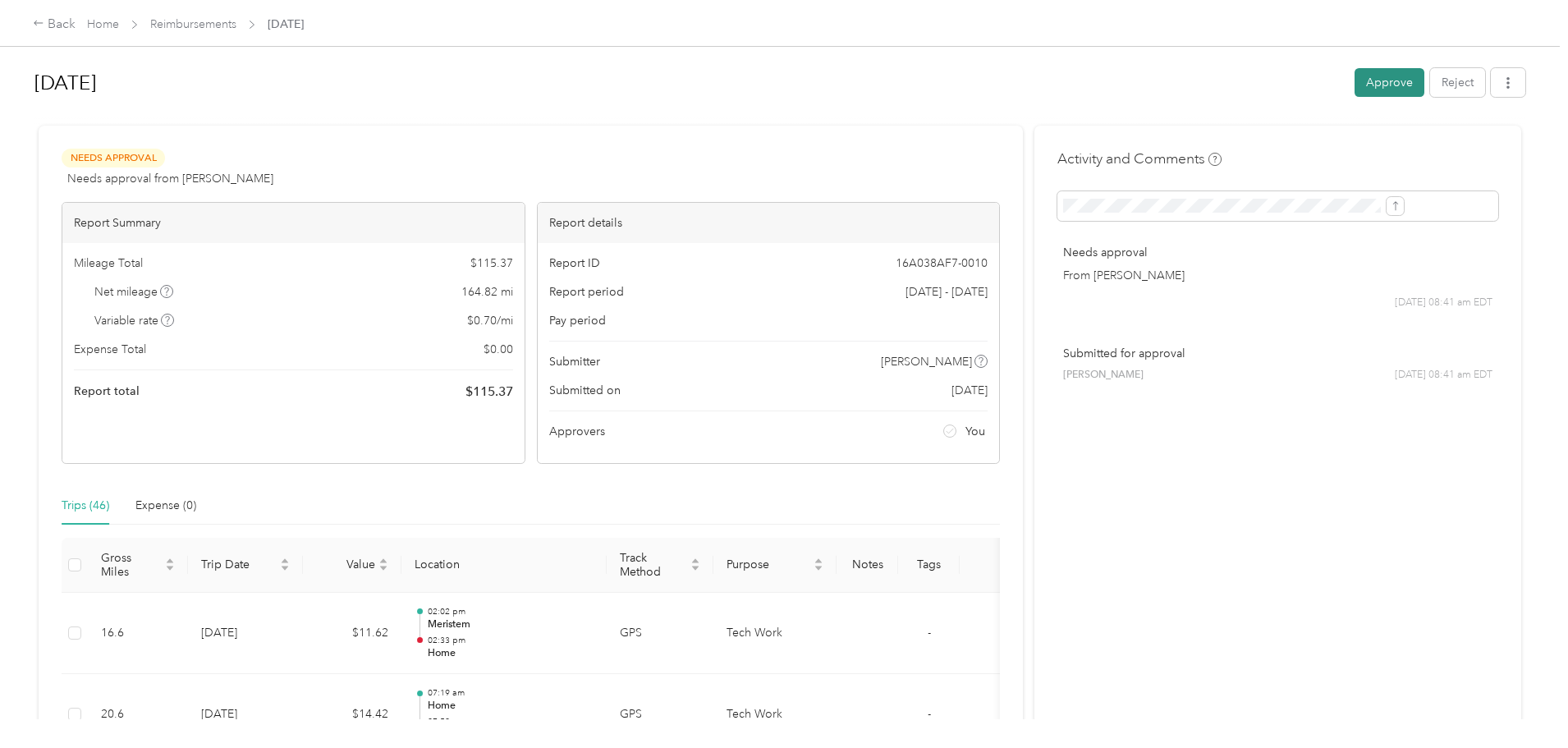
click at [1355, 89] on button "Approve" at bounding box center [1390, 83] width 70 height 29
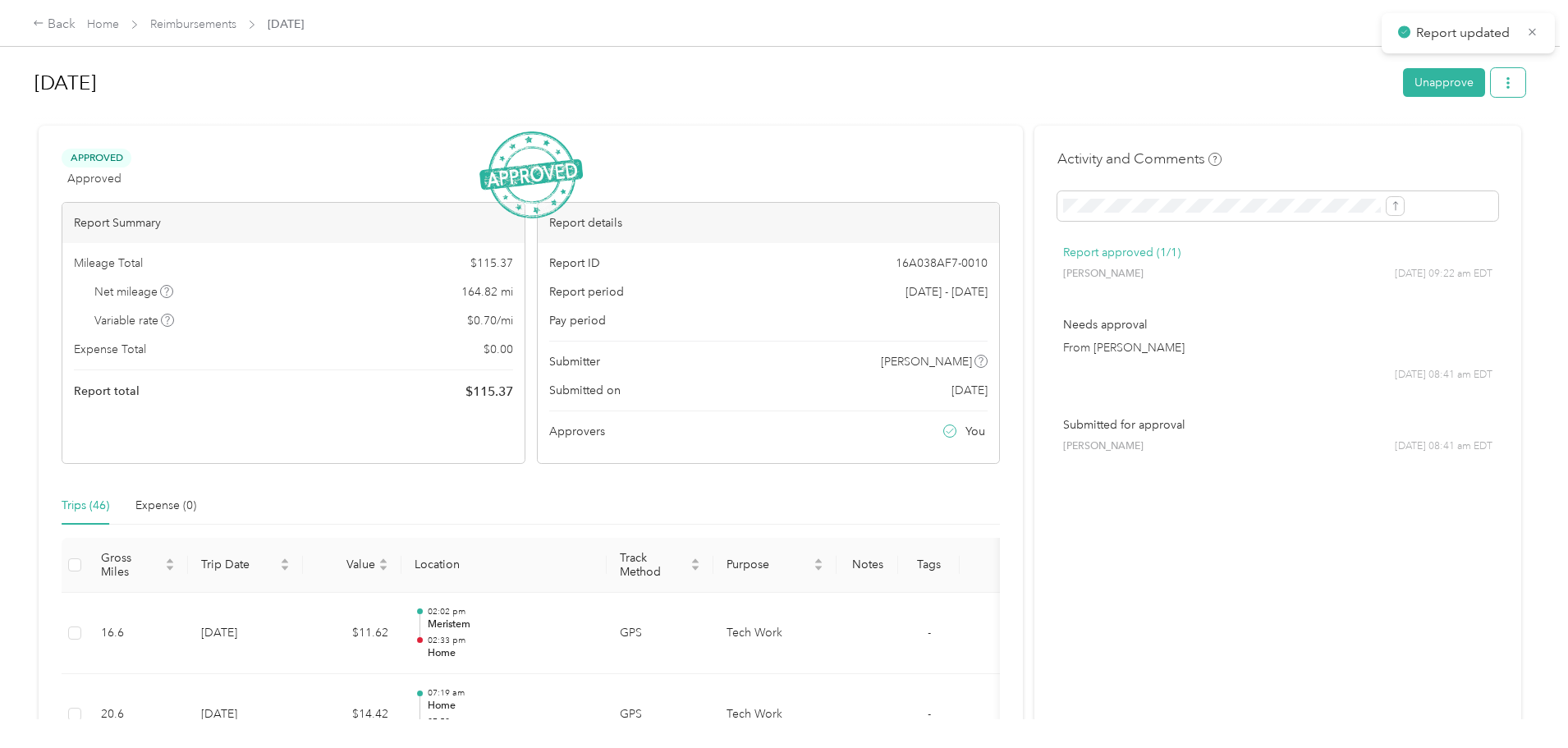
click at [1503, 88] on icon "button" at bounding box center [1508, 83] width 12 height 12
click at [1352, 139] on span "Download" at bounding box center [1327, 143] width 55 height 17
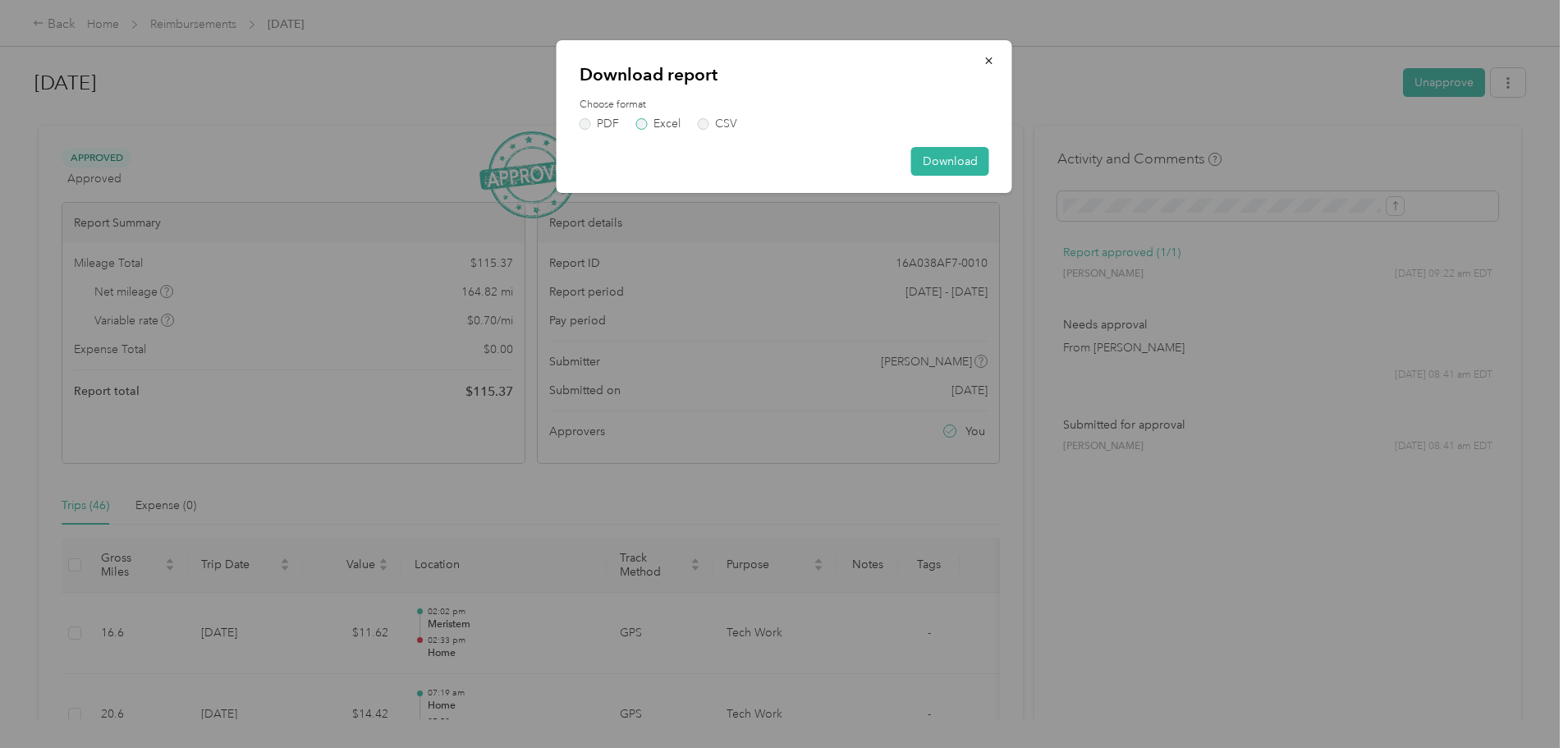
click at [644, 118] on label "Excel" at bounding box center [658, 124] width 45 height 12
click at [930, 157] on button "Download" at bounding box center [950, 162] width 78 height 29
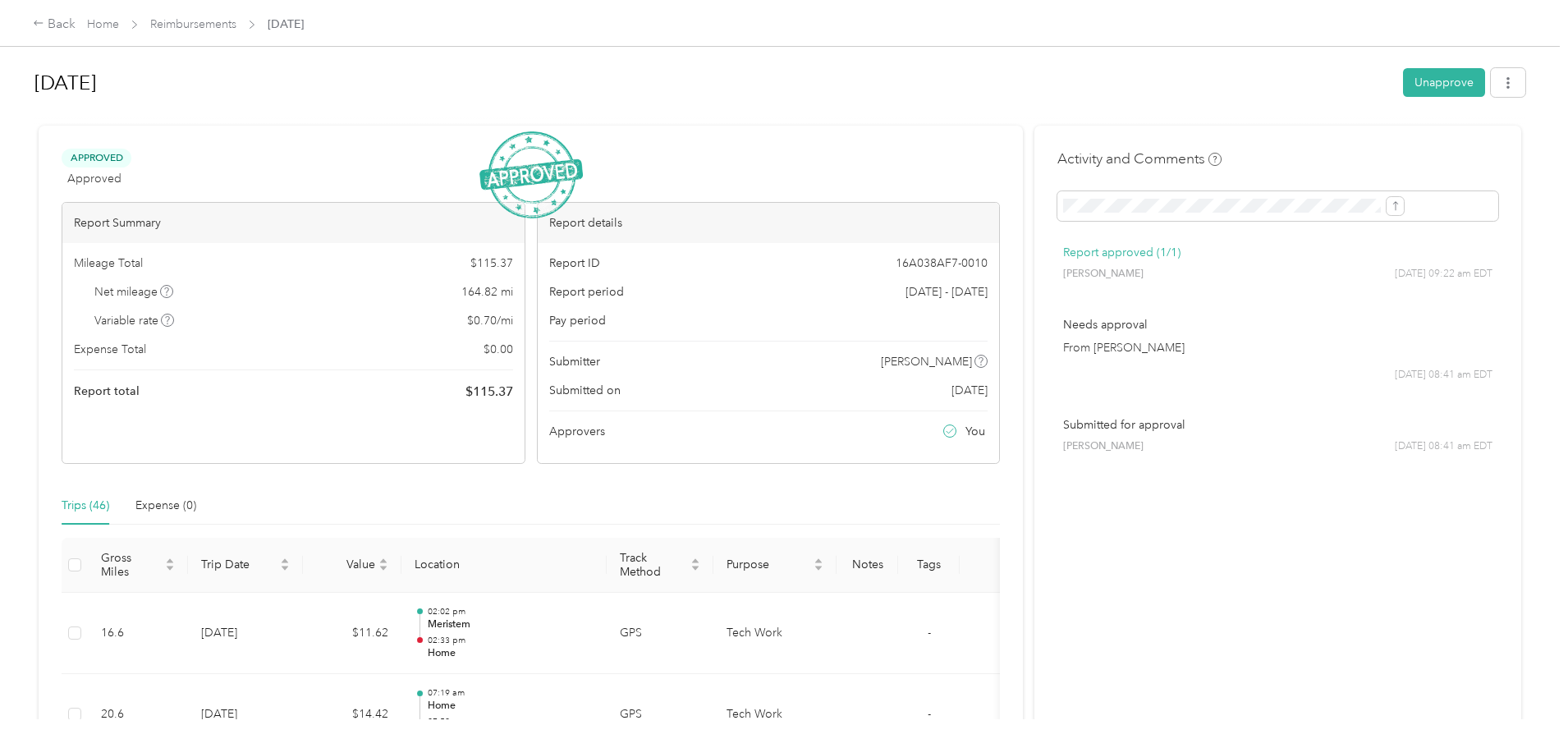
click at [386, 117] on div at bounding box center [779, 118] width 1491 height 17
click at [1491, 89] on button "button" at bounding box center [1508, 83] width 35 height 29
click at [1355, 150] on div "Download" at bounding box center [1331, 143] width 97 height 17
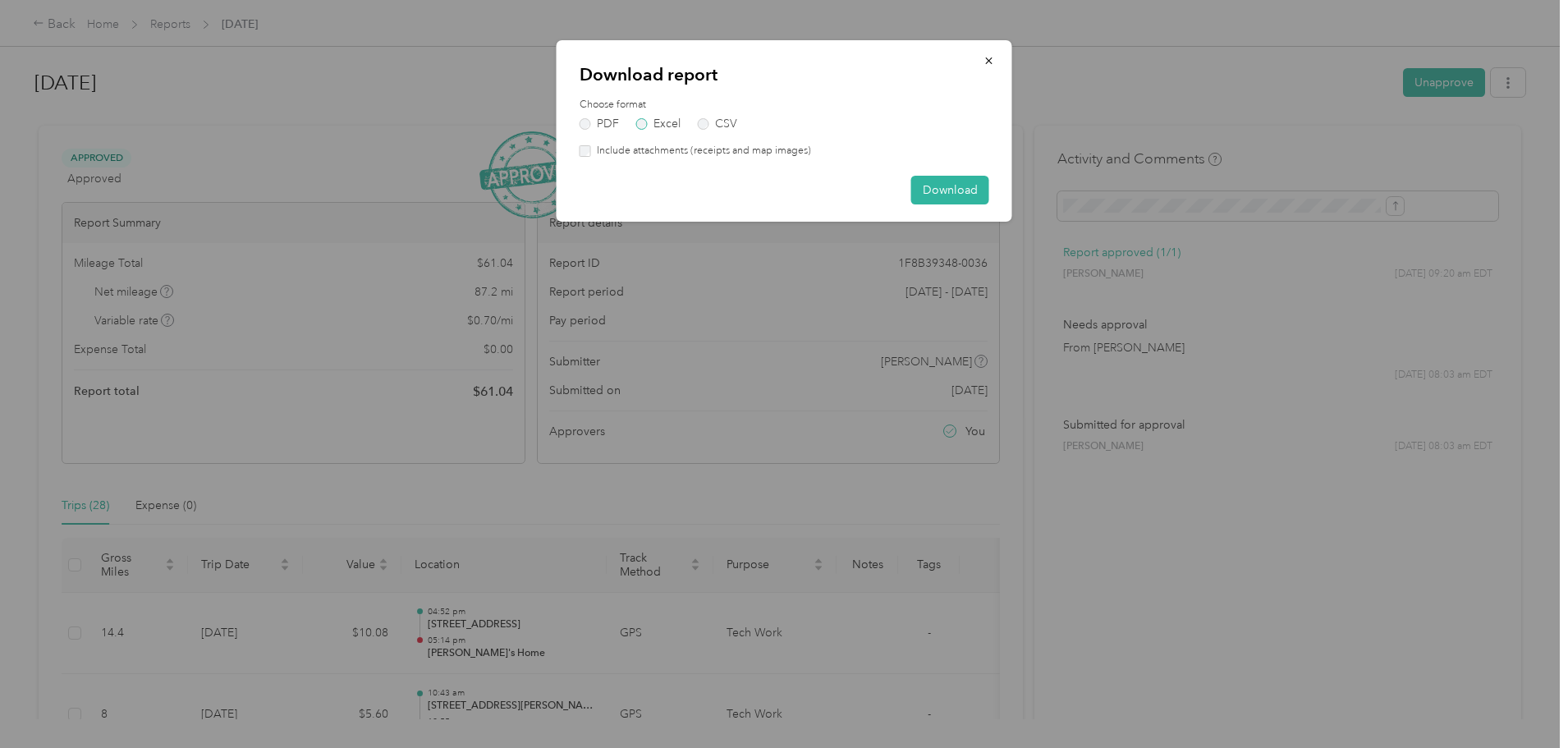
click at [642, 119] on label "Excel" at bounding box center [658, 124] width 45 height 12
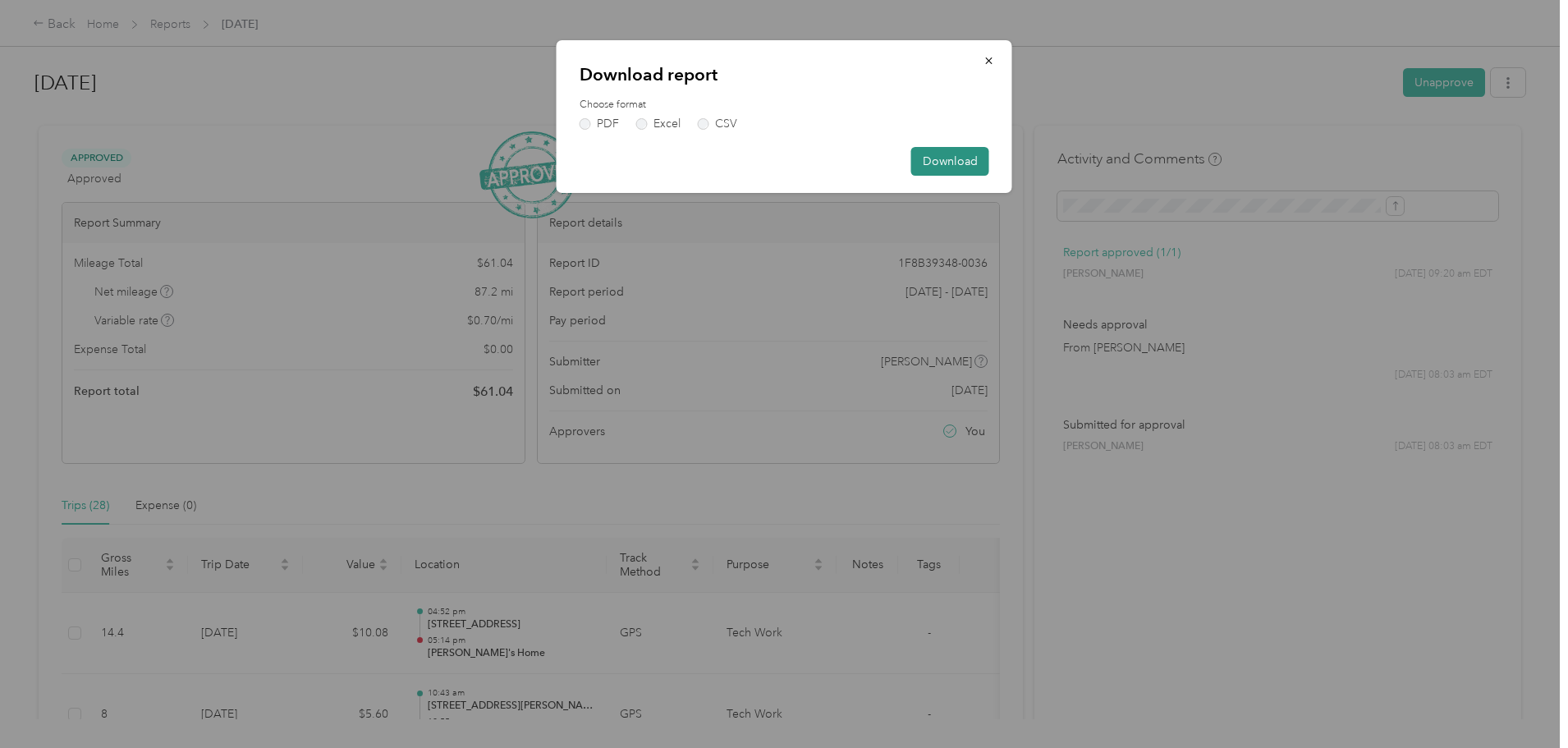
click at [937, 154] on button "Download" at bounding box center [950, 162] width 78 height 29
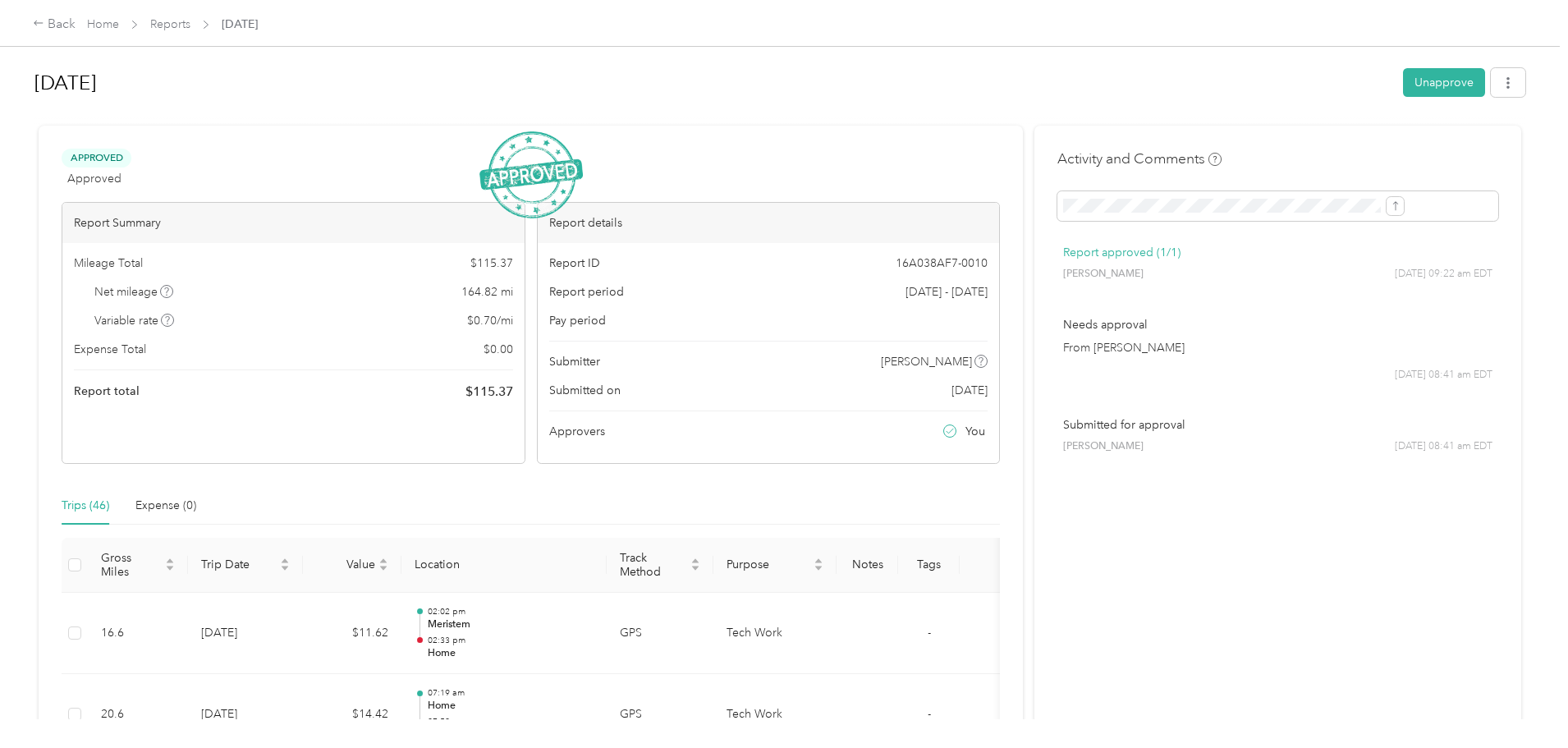
click at [591, 45] on div "Back Home Reports Aug 2025" at bounding box center [784, 23] width 1568 height 46
click at [1491, 75] on button "button" at bounding box center [1508, 83] width 35 height 29
click at [1342, 139] on span "Download" at bounding box center [1327, 143] width 55 height 17
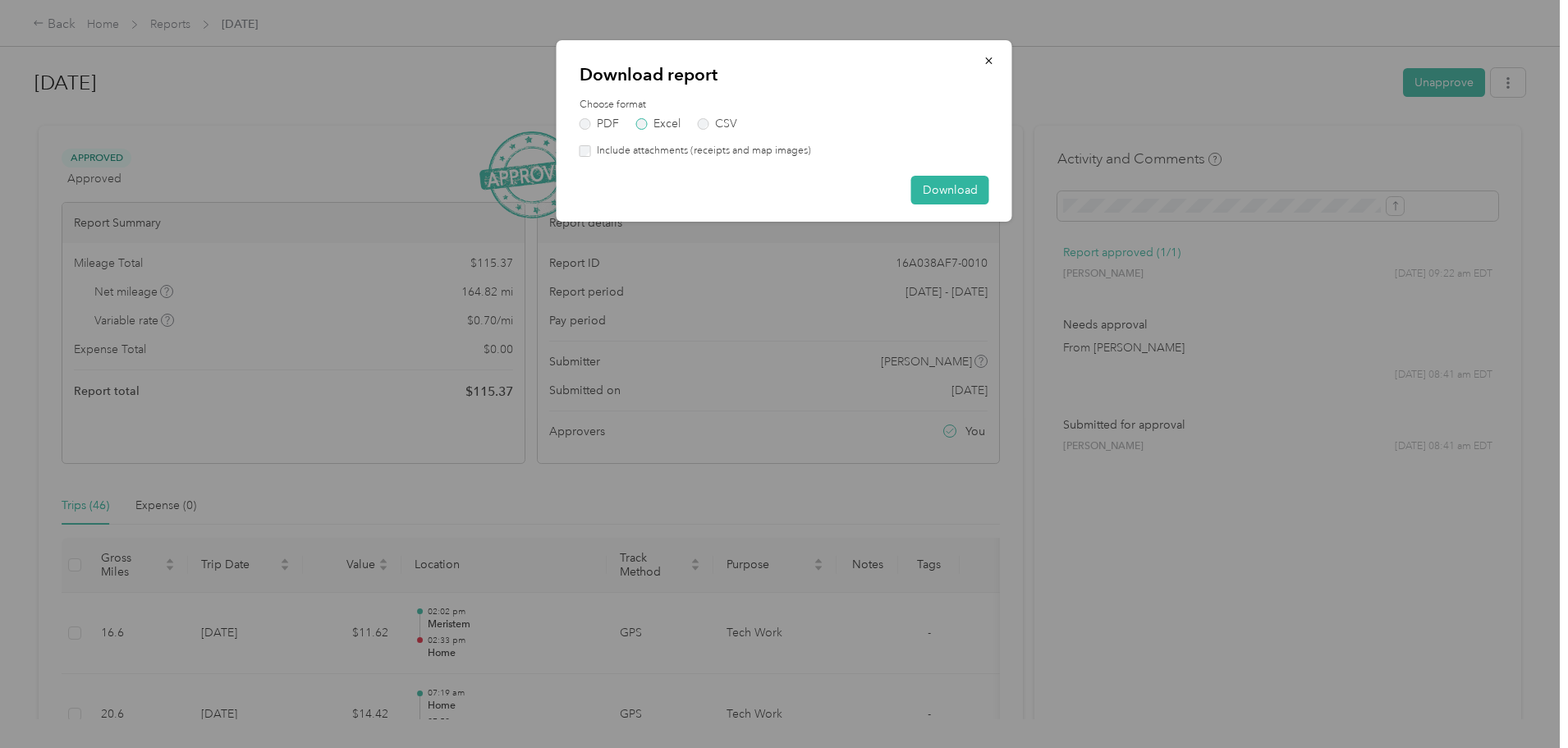
click at [648, 118] on label "Excel" at bounding box center [658, 124] width 45 height 12
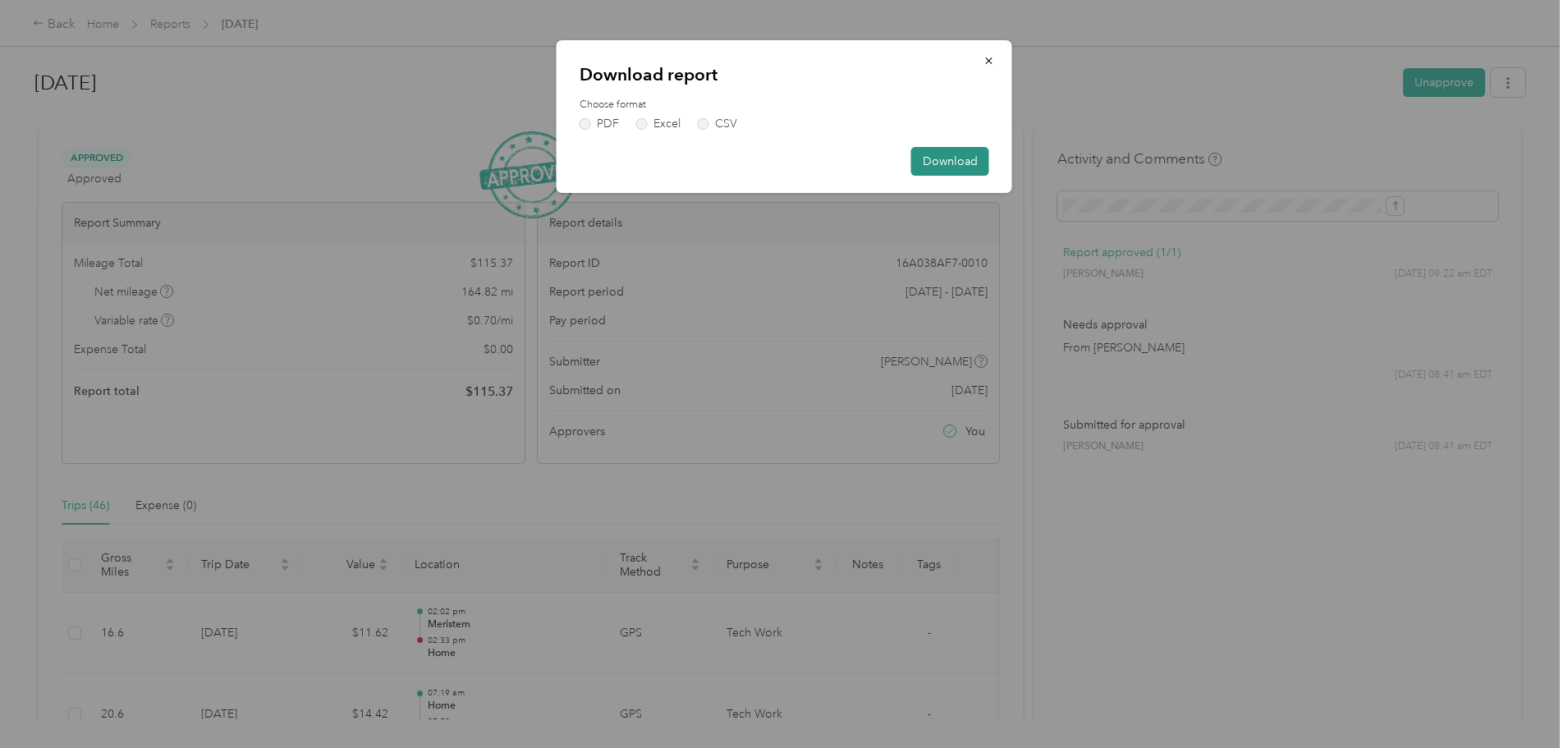
click at [960, 166] on button "Download" at bounding box center [950, 162] width 78 height 29
